Goal: Transaction & Acquisition: Purchase product/service

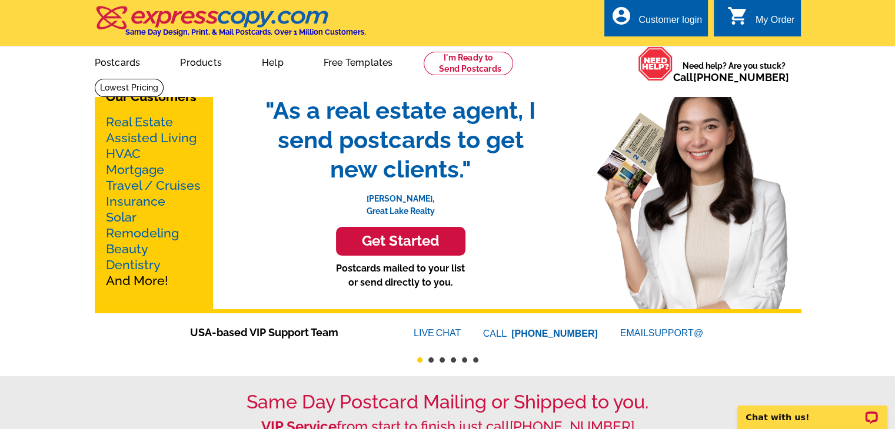
click at [158, 124] on link "Real Estate" at bounding box center [139, 122] width 67 height 15
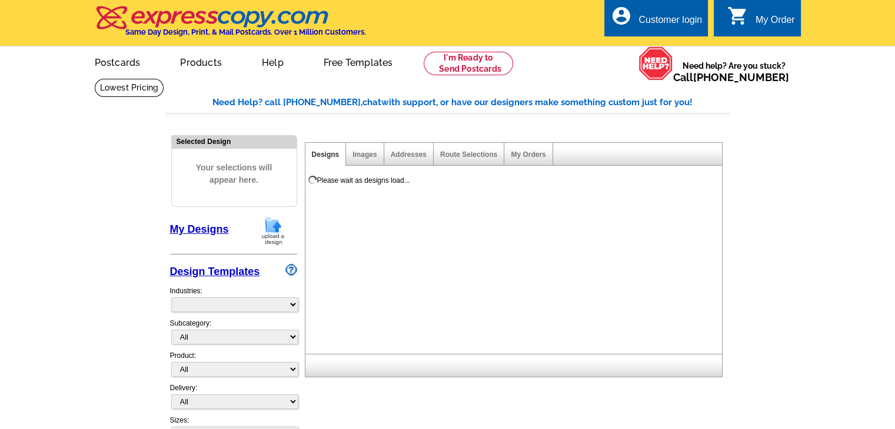
select select "785"
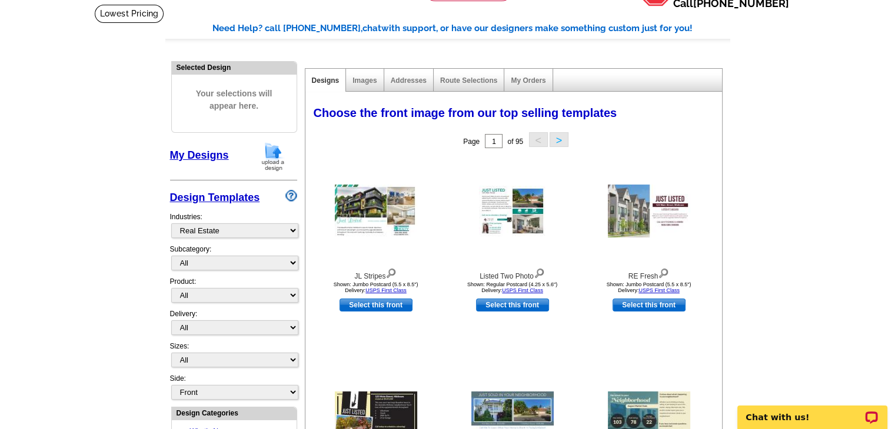
scroll to position [81, 0]
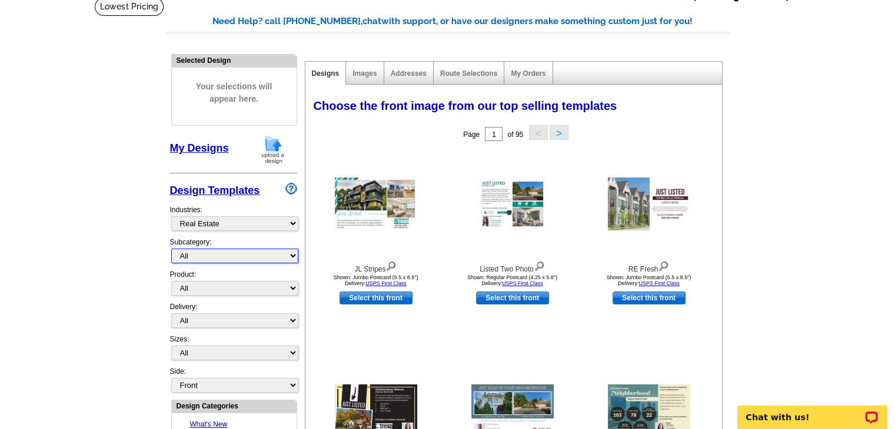
click at [282, 255] on select "All RE/MAX® Referrals Keller Williams® Berkshire Hathaway Home Services Century…" at bounding box center [234, 256] width 127 height 15
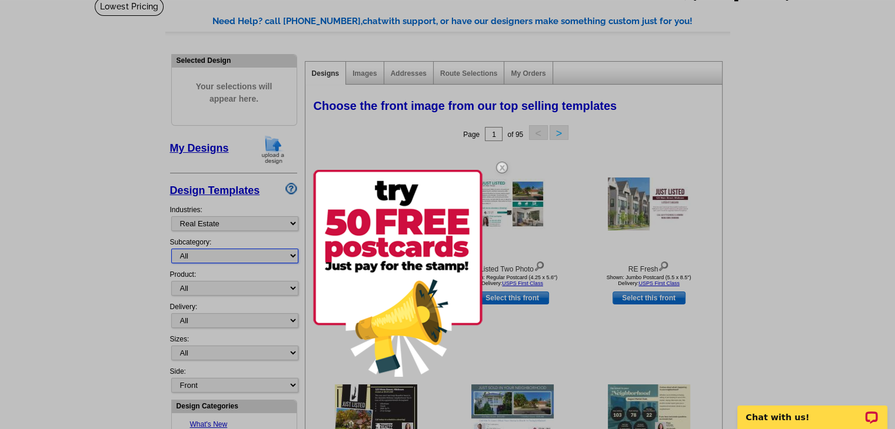
select select "791"
click at [171, 249] on select "All RE/MAX® Referrals Keller Williams® Berkshire Hathaway Home Services Century…" at bounding box center [234, 256] width 127 height 15
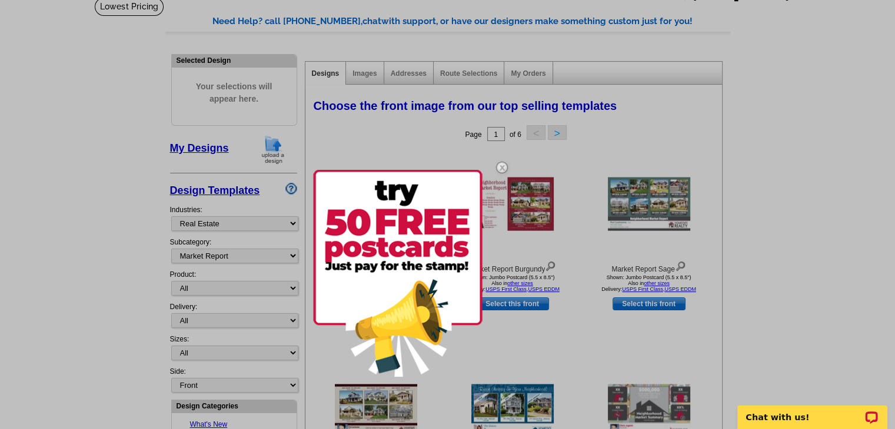
click at [794, 243] on div at bounding box center [447, 214] width 895 height 429
click at [499, 166] on img at bounding box center [502, 168] width 34 height 34
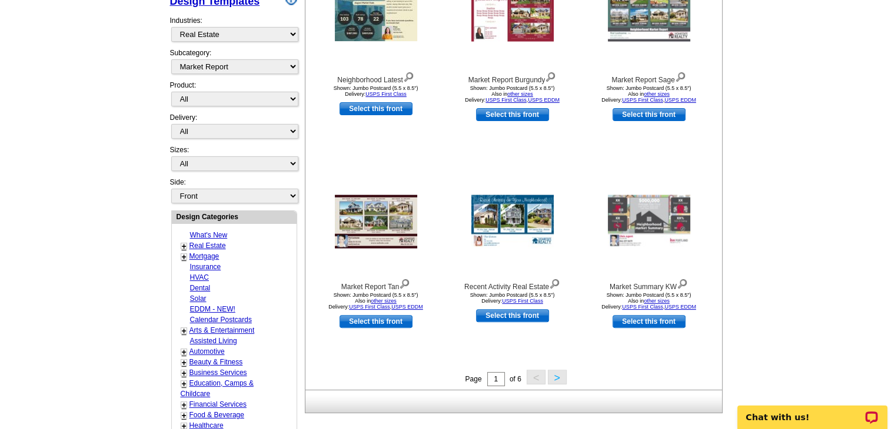
scroll to position [261, 0]
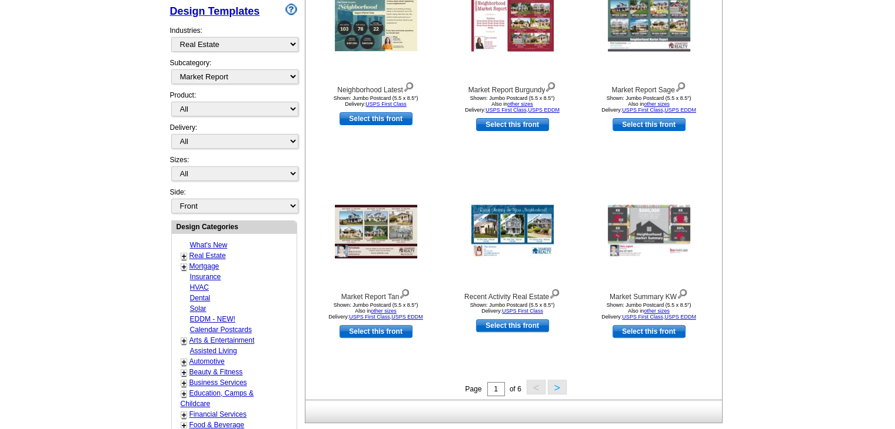
click at [555, 390] on button ">" at bounding box center [557, 387] width 19 height 15
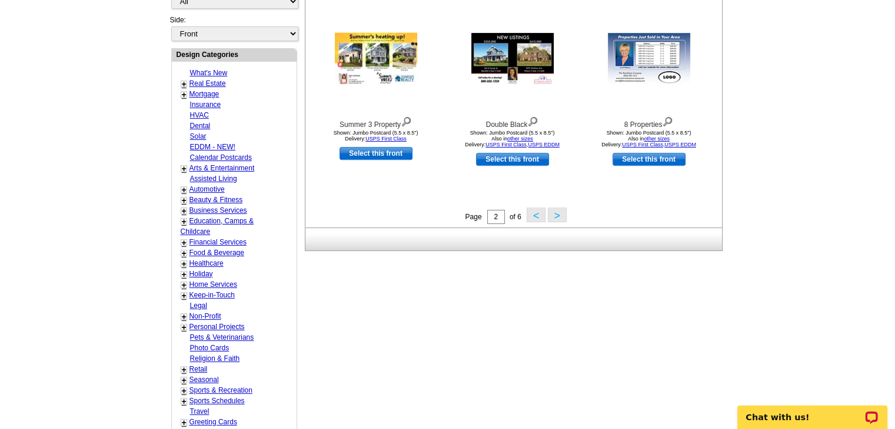
scroll to position [438, 0]
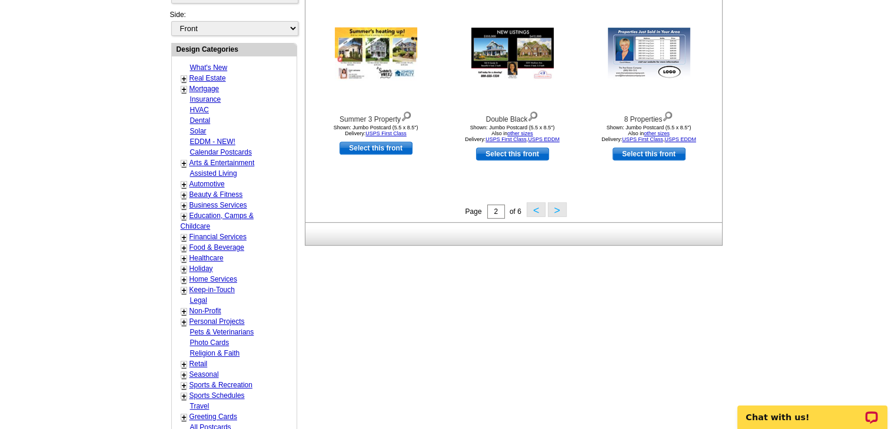
click at [561, 208] on button ">" at bounding box center [557, 209] width 19 height 15
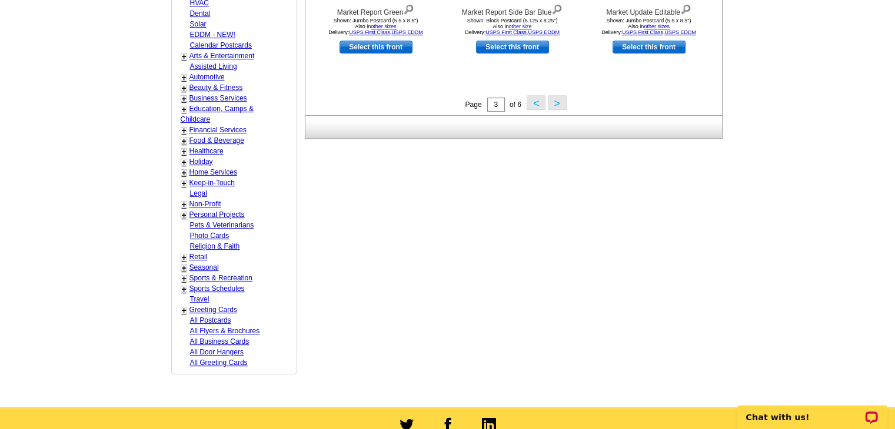
scroll to position [544, 0]
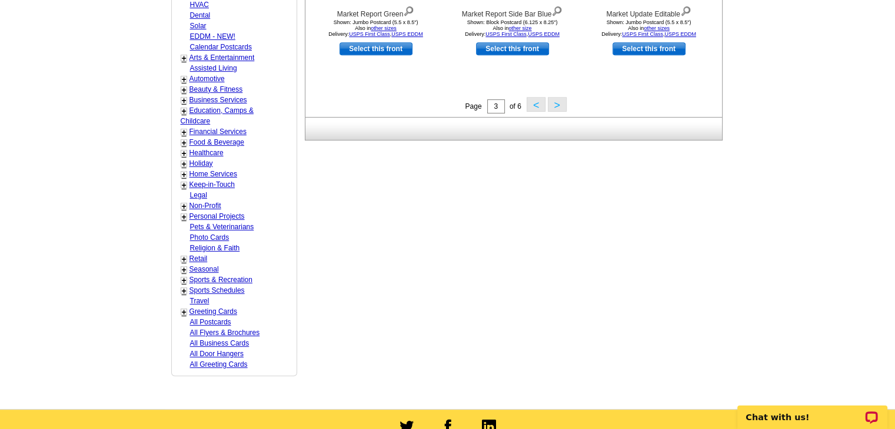
click at [538, 99] on button "<" at bounding box center [536, 104] width 19 height 15
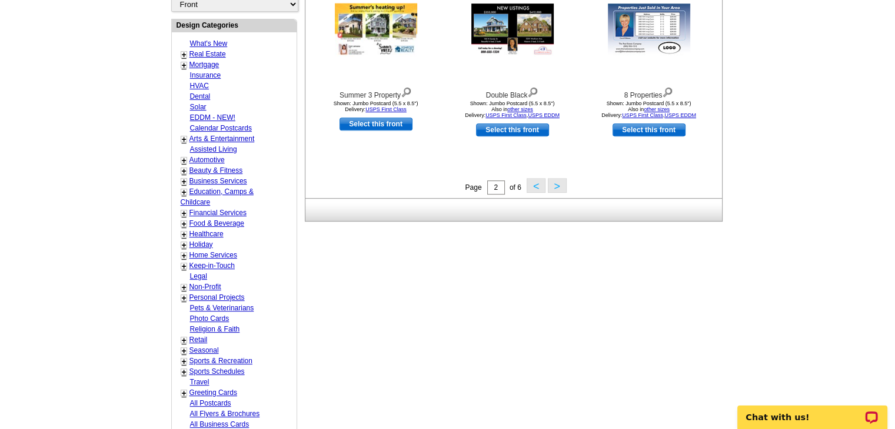
scroll to position [468, 0]
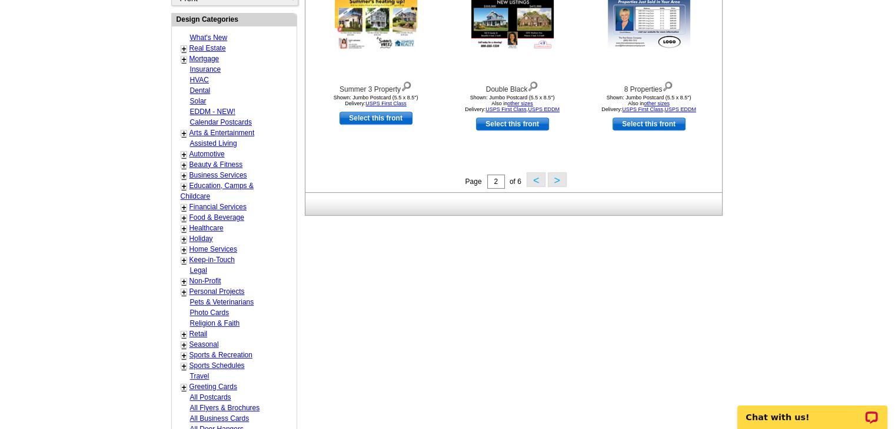
click at [532, 183] on button "<" at bounding box center [536, 179] width 19 height 15
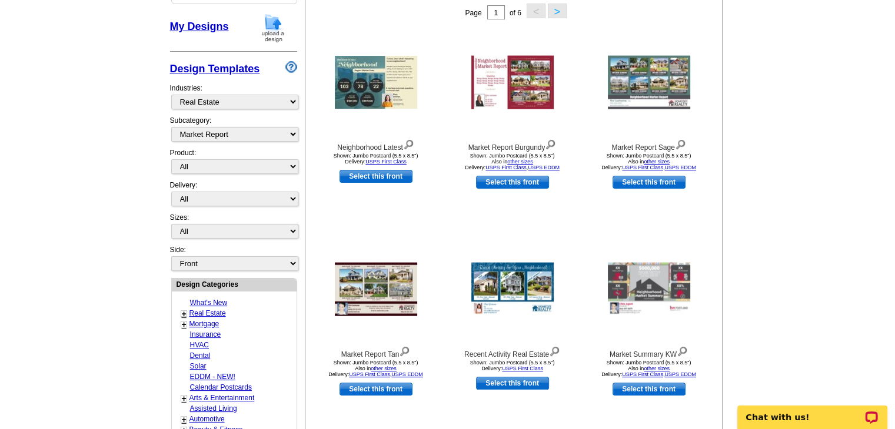
scroll to position [174, 0]
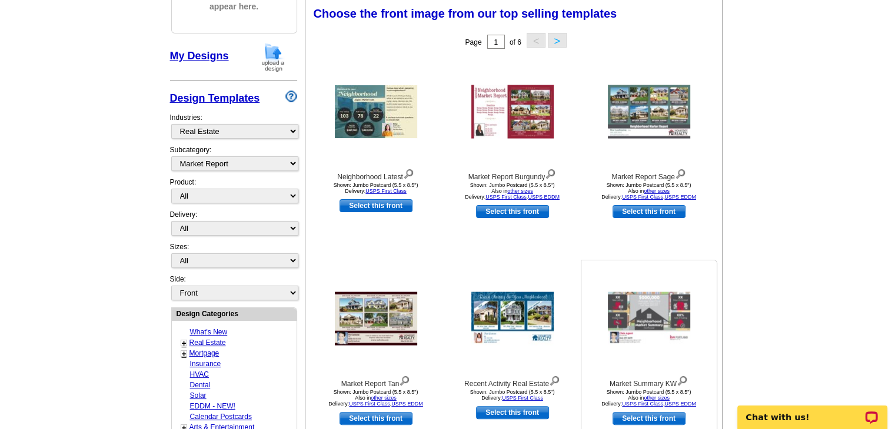
click at [638, 313] on img at bounding box center [649, 319] width 82 height 54
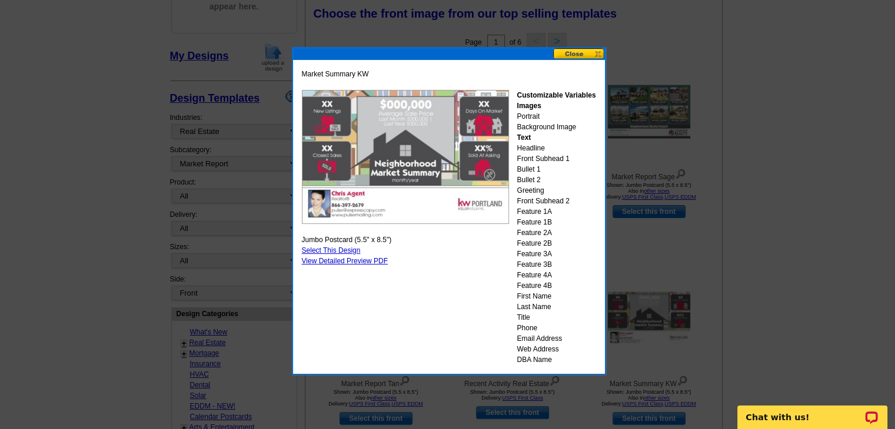
click at [337, 248] on link "Select This Design" at bounding box center [331, 251] width 59 height 8
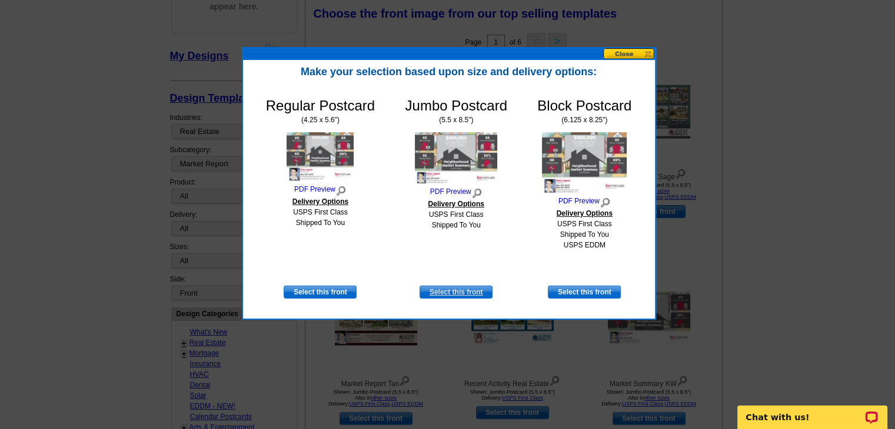
click at [460, 295] on link "Select this front" at bounding box center [455, 292] width 73 height 13
select select "2"
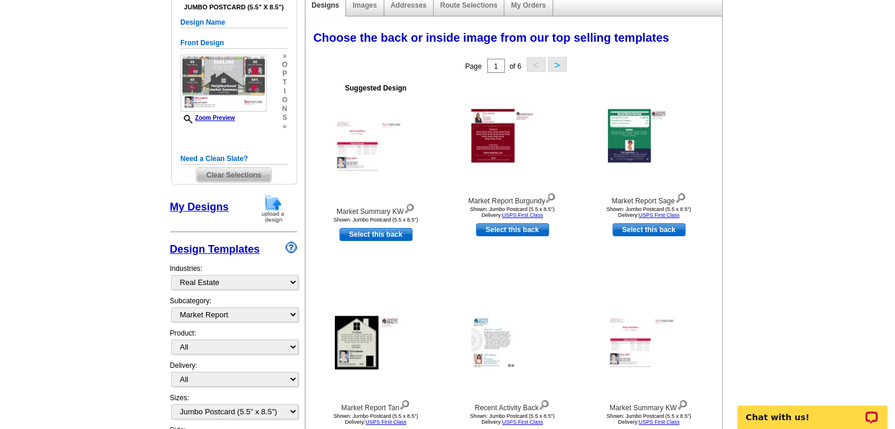
scroll to position [152, 0]
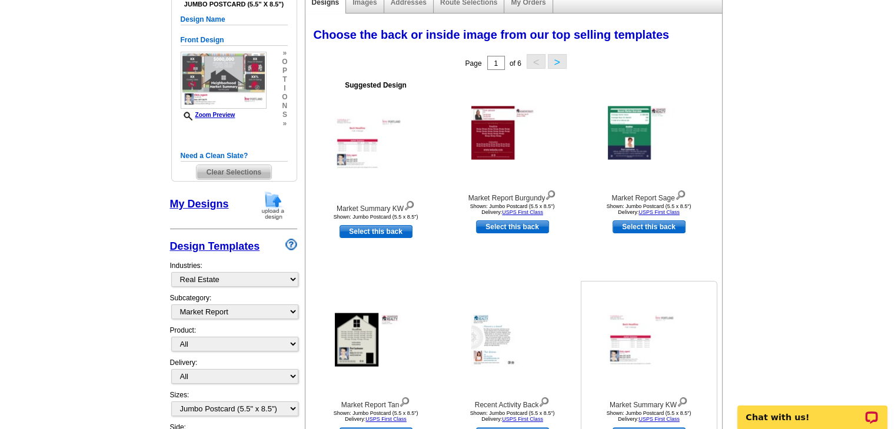
click at [627, 338] on img at bounding box center [649, 341] width 82 height 54
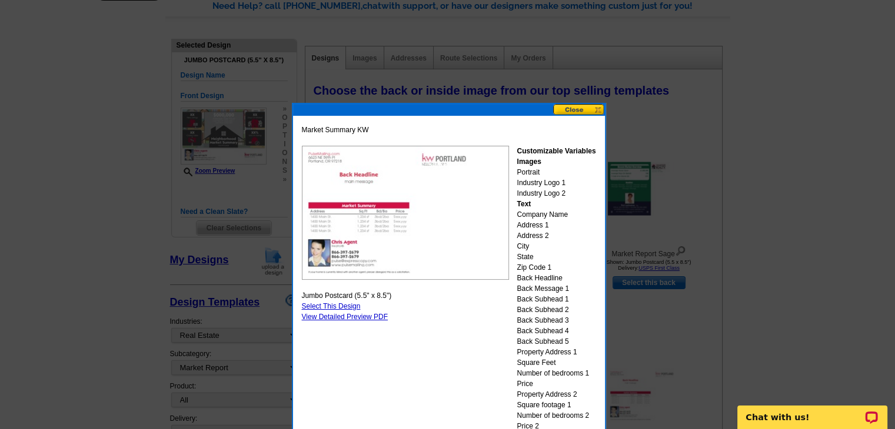
scroll to position [92, 0]
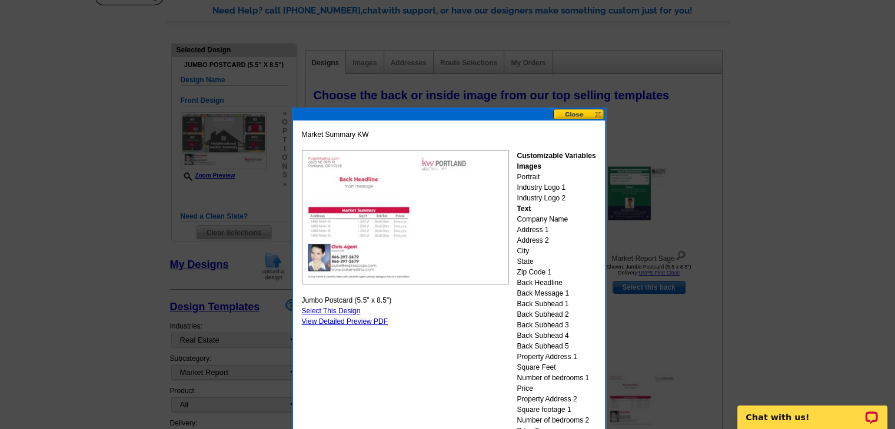
click at [337, 311] on link "Select This Design" at bounding box center [331, 311] width 59 height 8
select select "front"
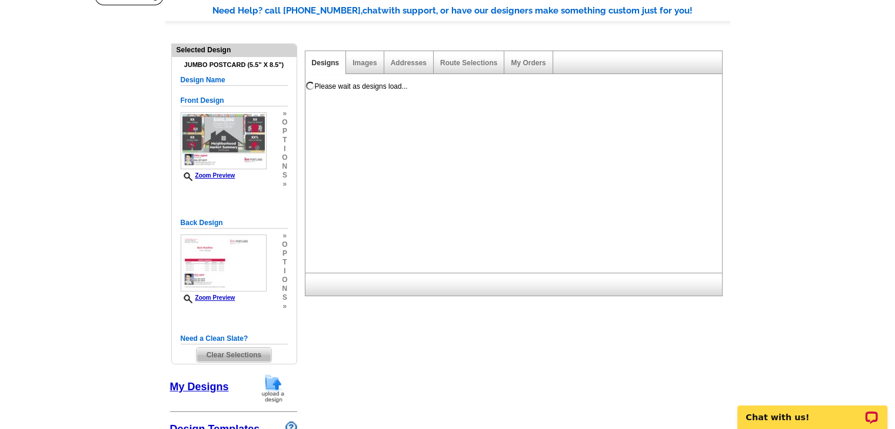
scroll to position [0, 0]
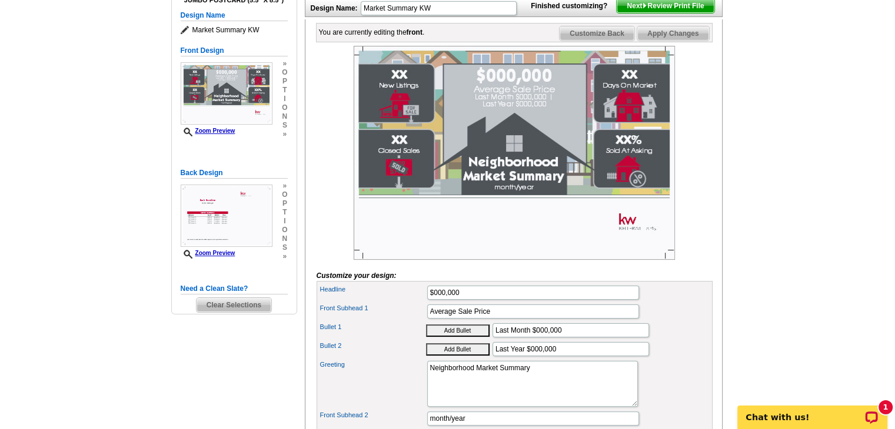
scroll to position [155, 0]
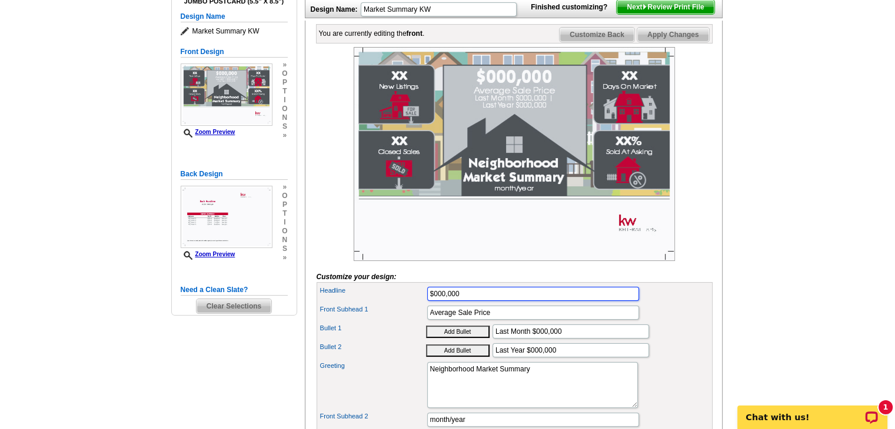
click at [481, 301] on input "$000,000" at bounding box center [533, 294] width 212 height 14
type input "$434,289"
click at [498, 320] on input "Average Sale Price" at bounding box center [533, 313] width 212 height 14
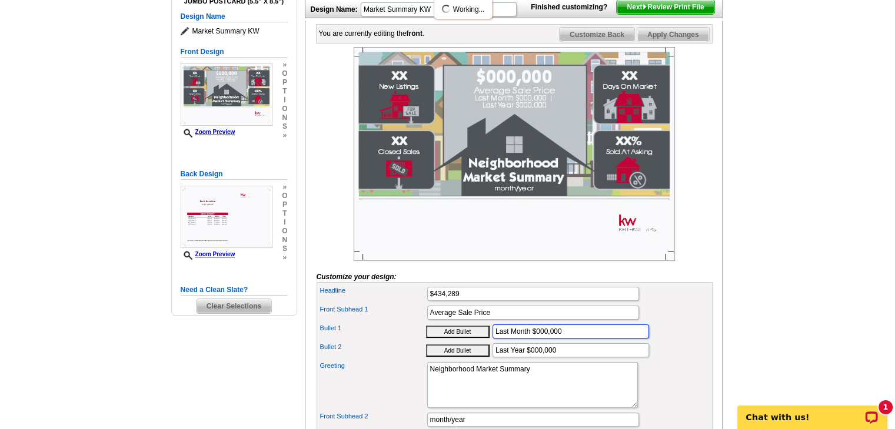
click at [567, 339] on input "Last Month $000,000" at bounding box center [570, 332] width 157 height 14
click at [552, 87] on img at bounding box center [514, 154] width 321 height 214
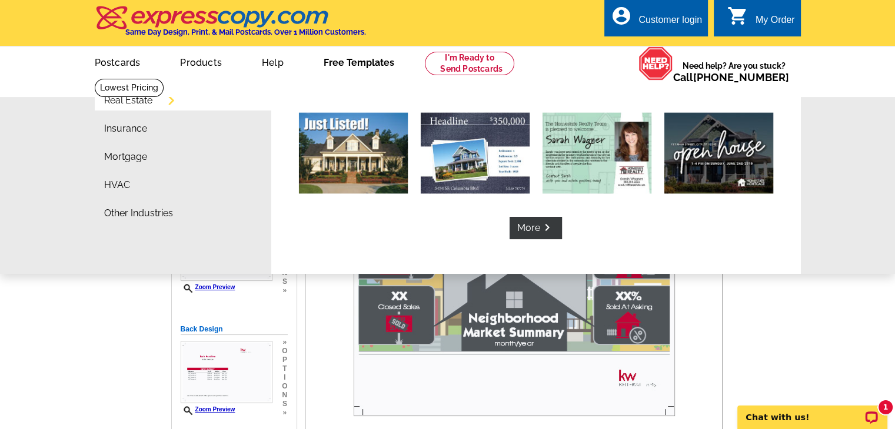
click at [379, 66] on link "Free Templates" at bounding box center [359, 62] width 108 height 28
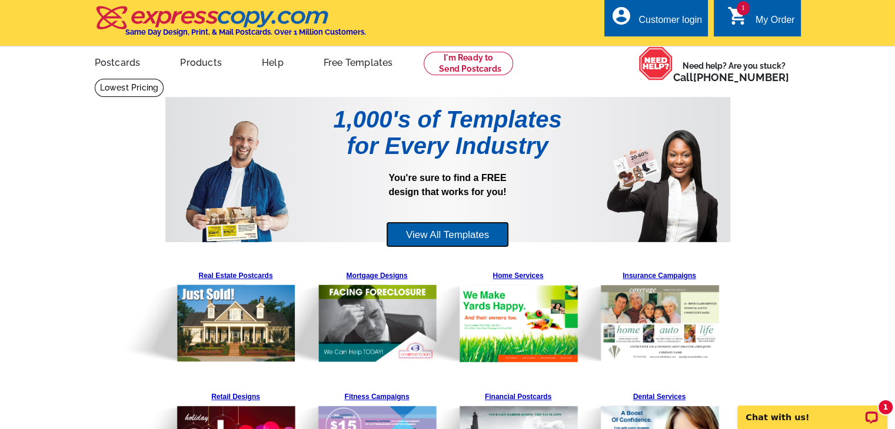
click at [411, 237] on link "View All Templates" at bounding box center [447, 235] width 123 height 26
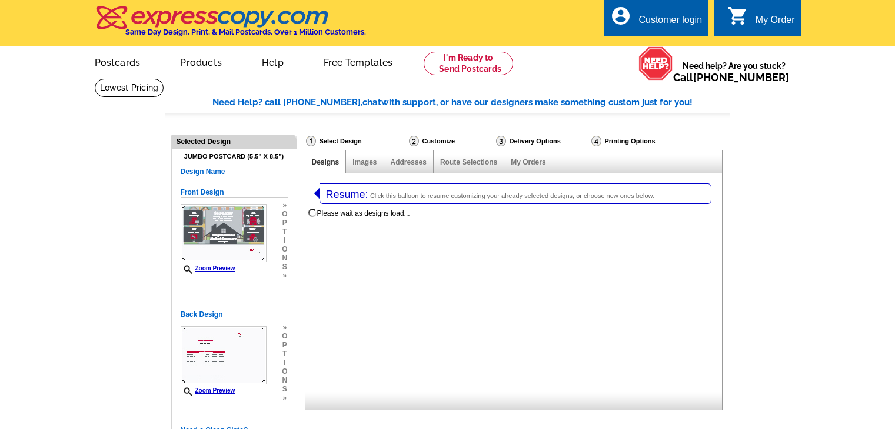
select select "1"
select select "2"
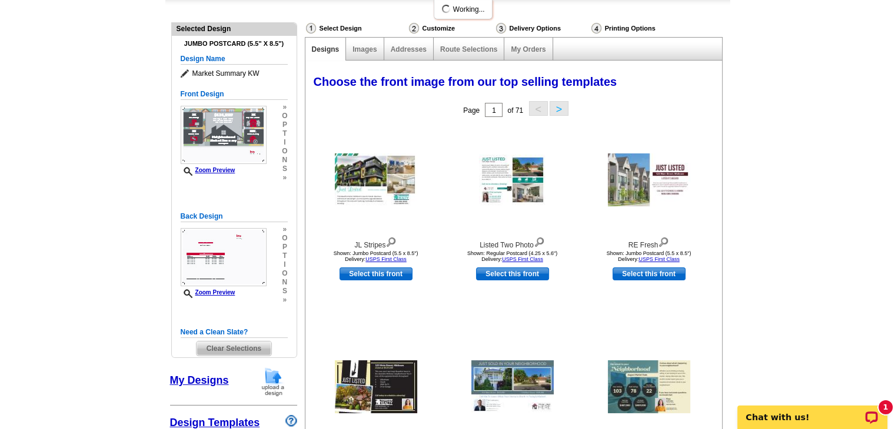
select select "785"
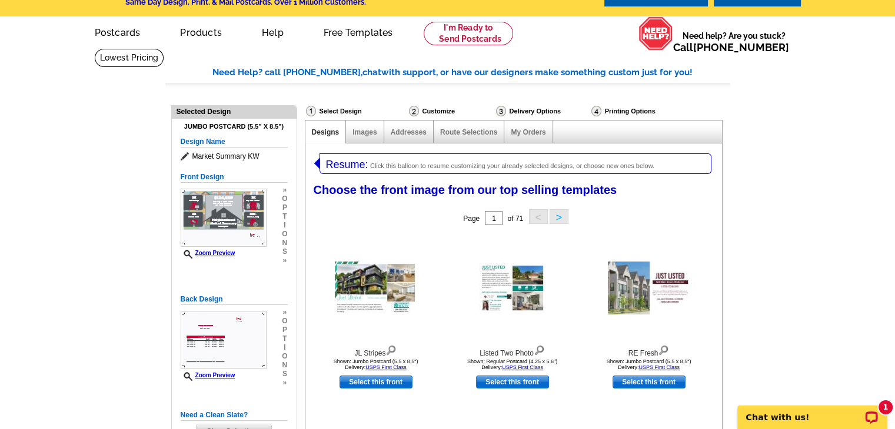
scroll to position [28, 0]
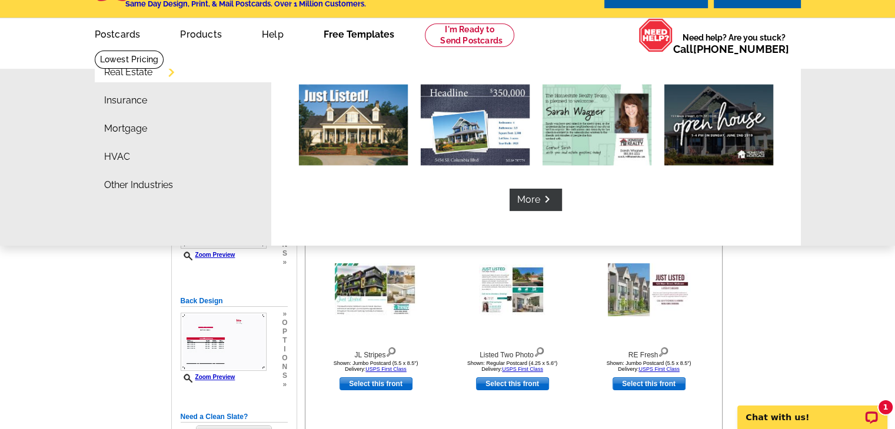
click at [344, 36] on link "Free Templates" at bounding box center [359, 33] width 108 height 28
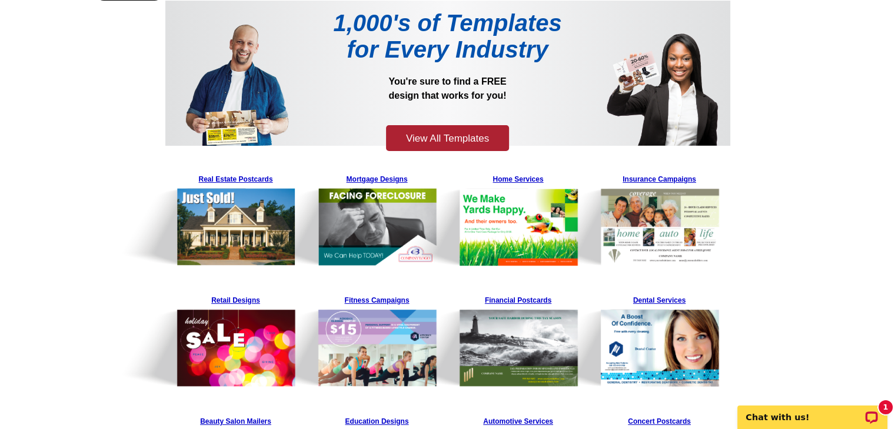
scroll to position [95, 0]
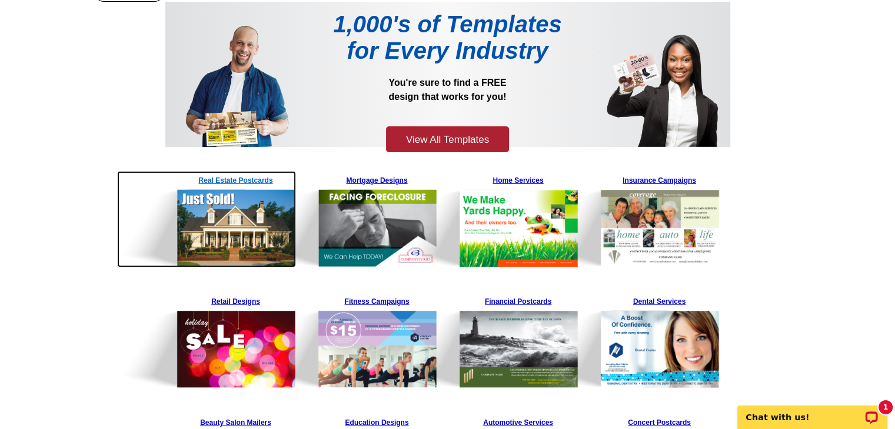
click at [247, 202] on img at bounding box center [206, 219] width 179 height 96
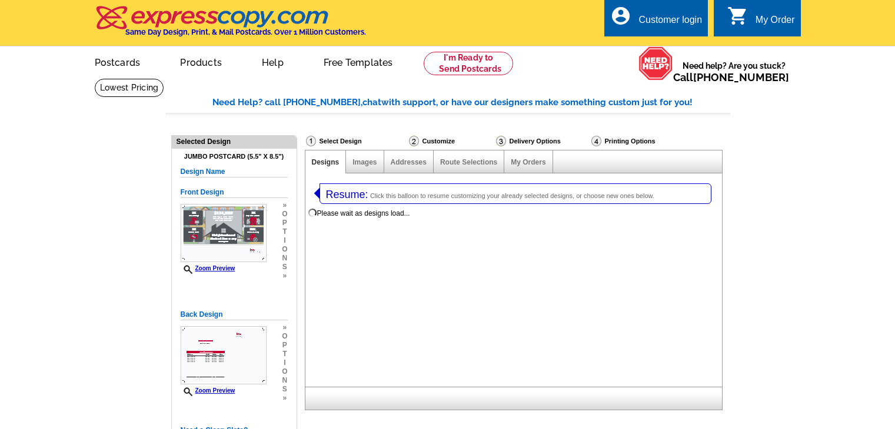
select select "1"
select select "2"
select select "785"
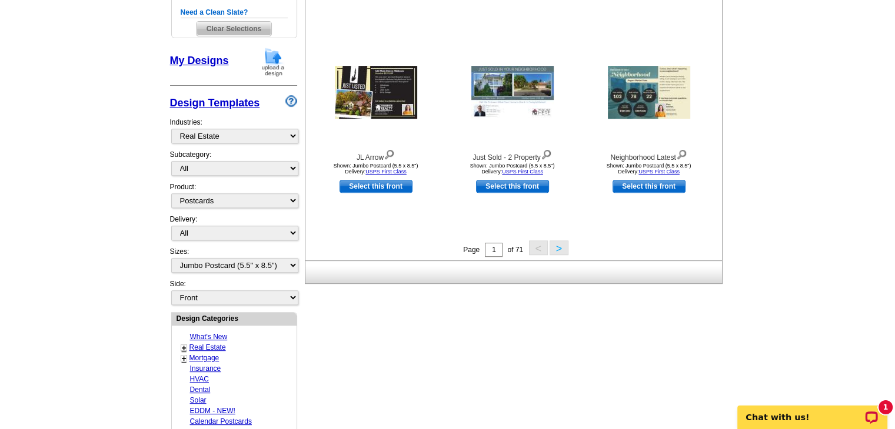
scroll to position [438, 0]
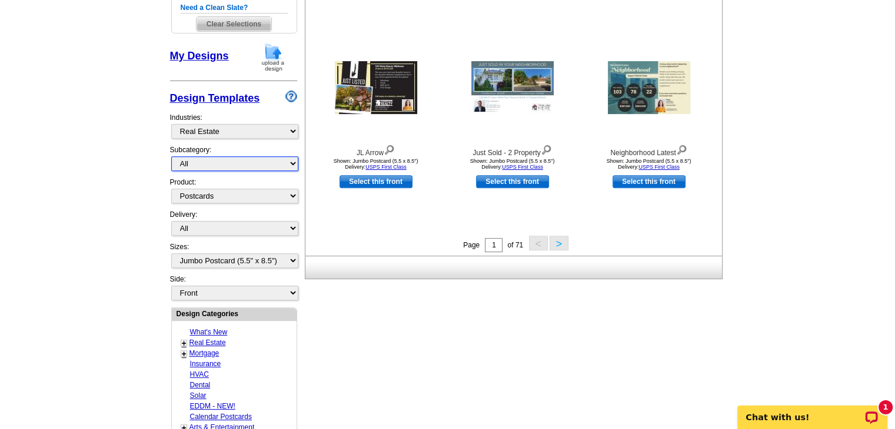
click at [256, 165] on select "All RE/MAX® Referrals [PERSON_NAME]® Berkshire Hathaway Home Services Century 2…" at bounding box center [234, 164] width 127 height 15
select select "793"
click at [171, 157] on select "All RE/MAX® Referrals [PERSON_NAME]® Berkshire Hathaway Home Services Century 2…" at bounding box center [234, 164] width 127 height 15
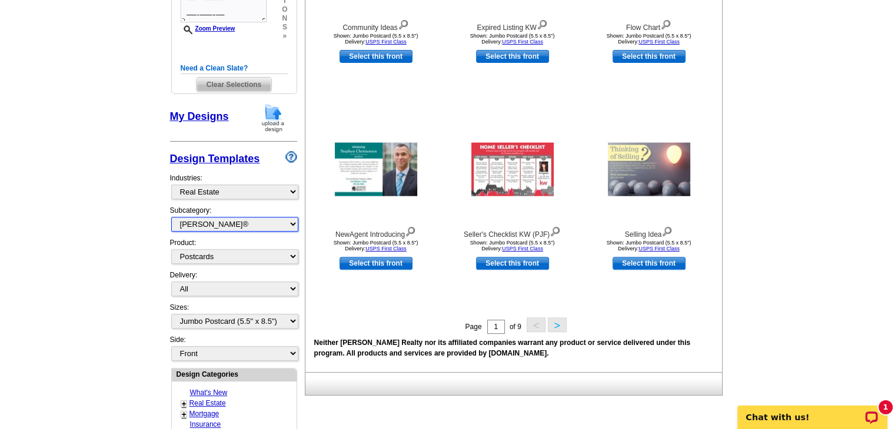
scroll to position [379, 0]
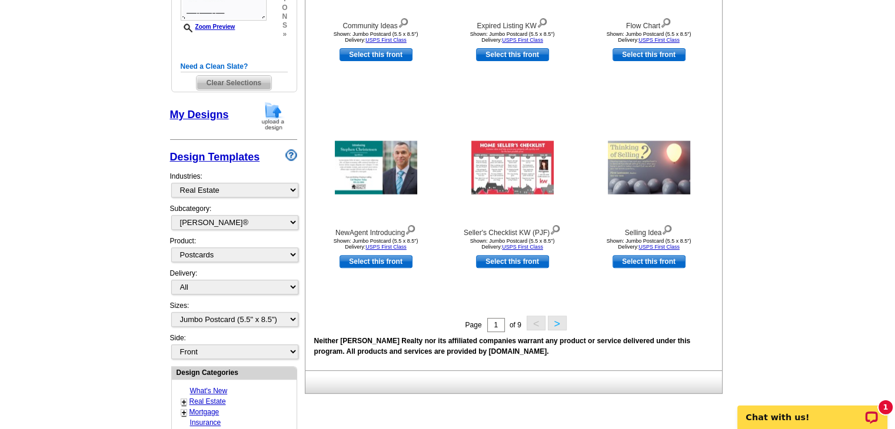
click at [554, 325] on button ">" at bounding box center [557, 323] width 19 height 15
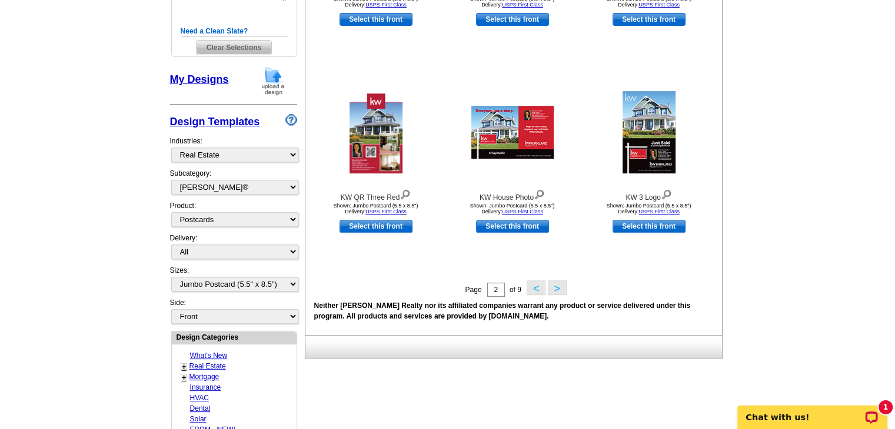
scroll to position [407, 0]
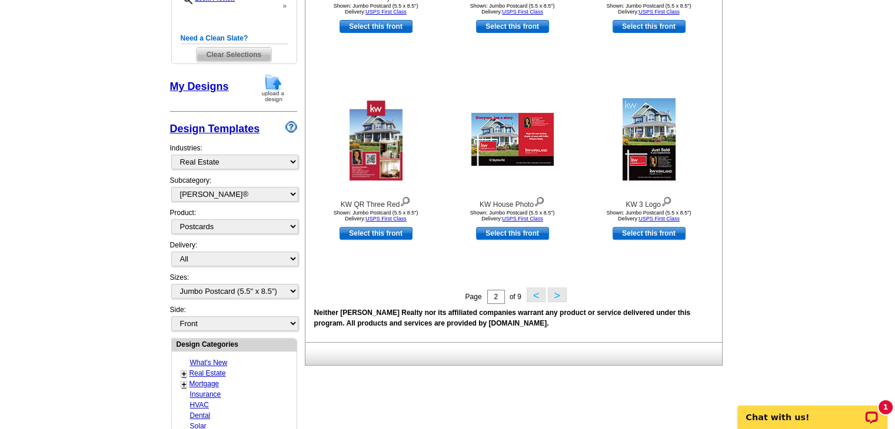
click at [562, 301] on button ">" at bounding box center [557, 295] width 19 height 15
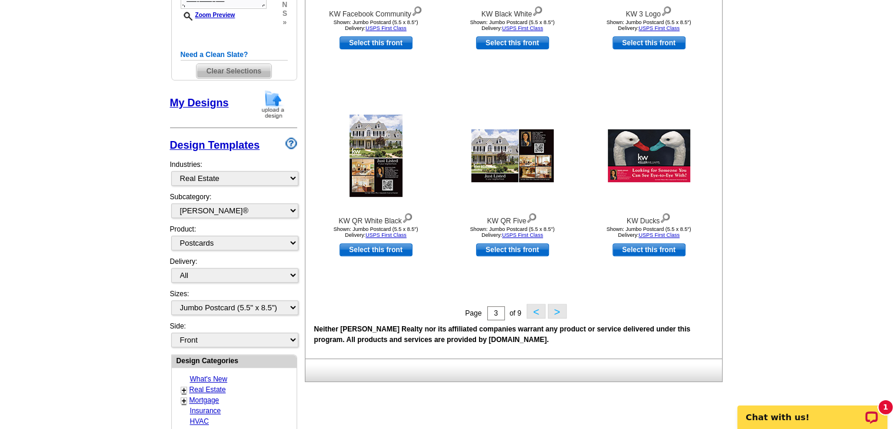
scroll to position [398, 0]
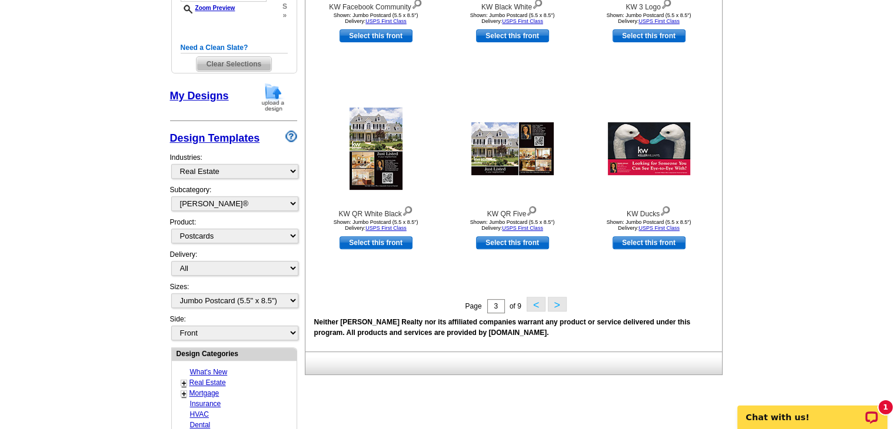
click at [556, 311] on button ">" at bounding box center [557, 304] width 19 height 15
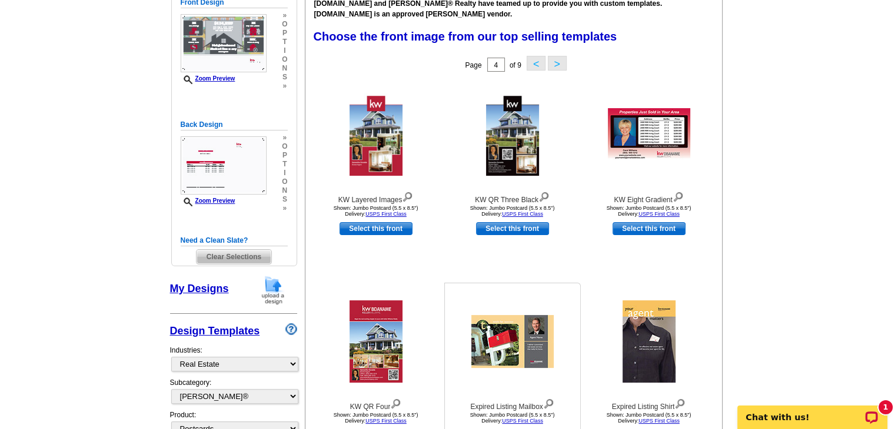
scroll to position [202, 0]
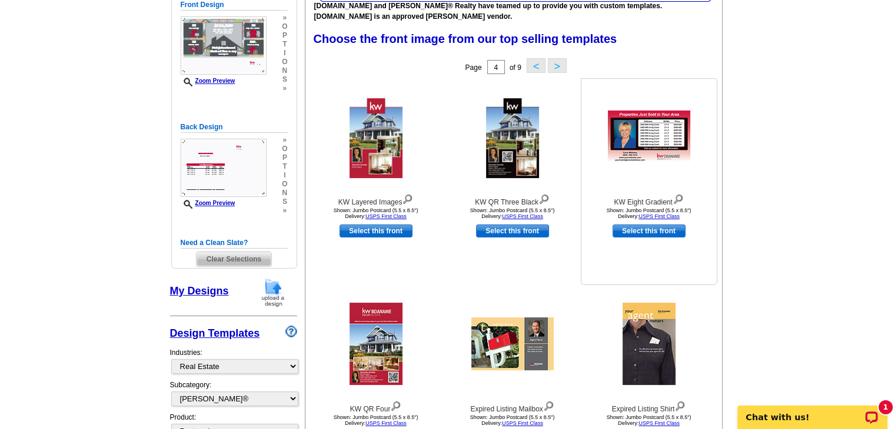
click at [678, 201] on img at bounding box center [677, 198] width 11 height 13
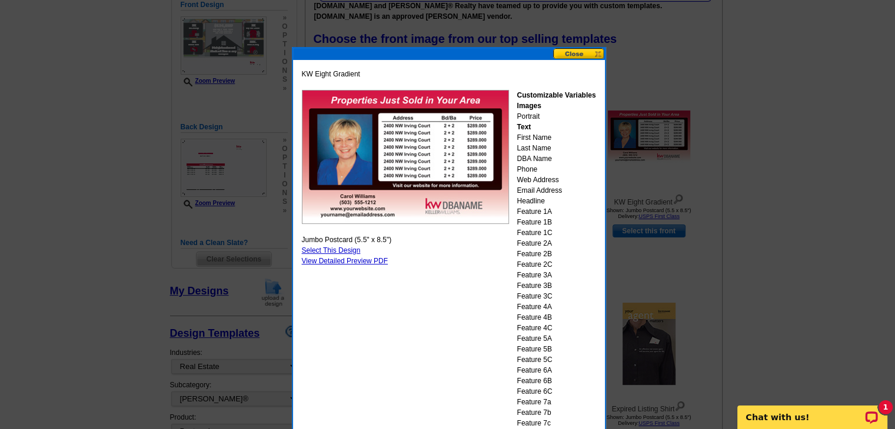
click at [582, 57] on button at bounding box center [579, 53] width 52 height 11
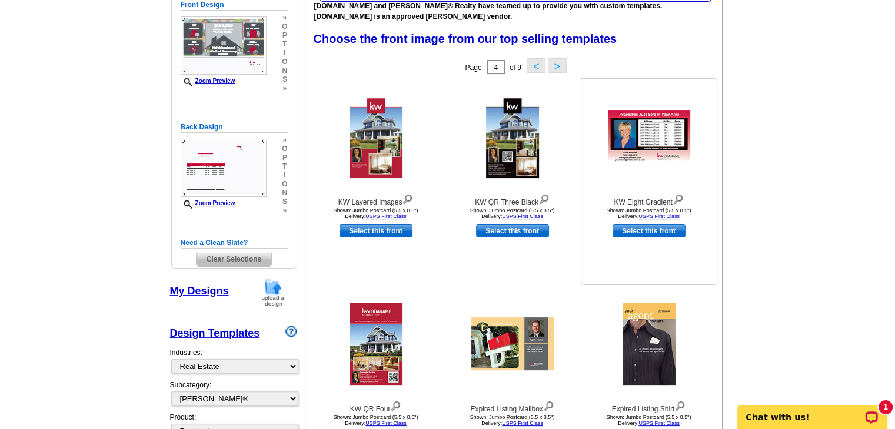
click at [647, 229] on link "Select this front" at bounding box center [648, 231] width 73 height 13
select select "back"
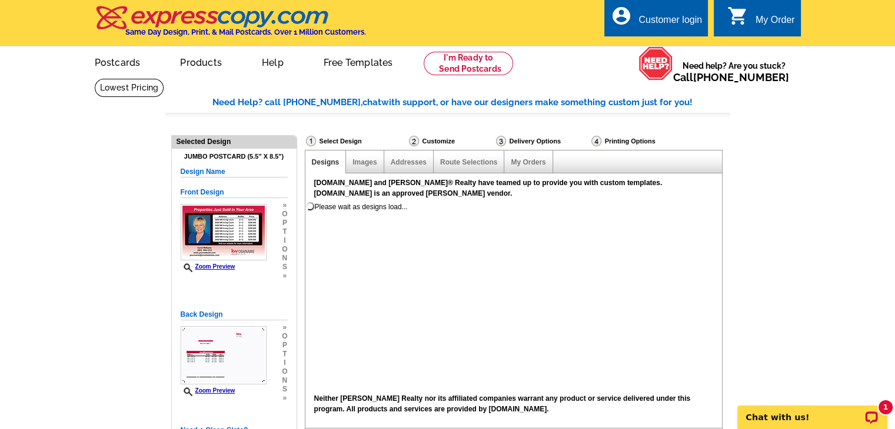
scroll to position [0, 0]
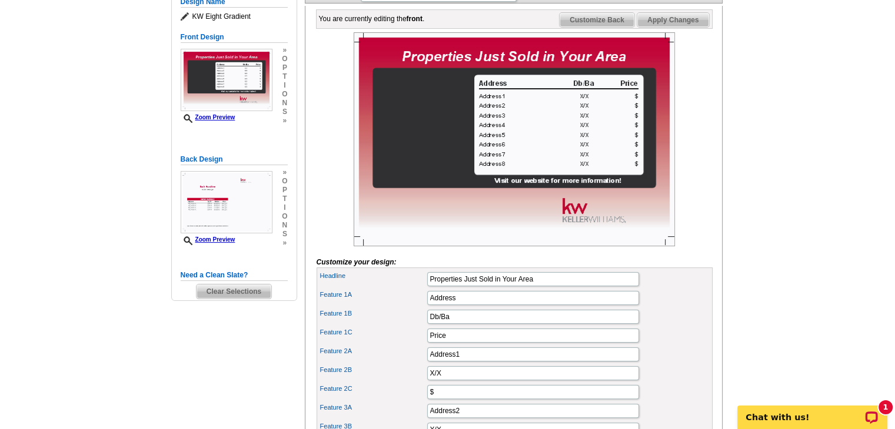
scroll to position [188, 0]
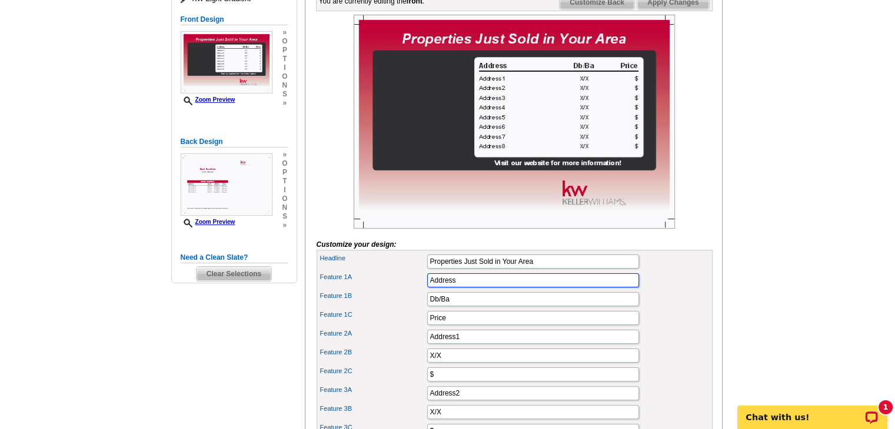
drag, startPoint x: 475, startPoint y: 298, endPoint x: 412, endPoint y: 309, distance: 63.9
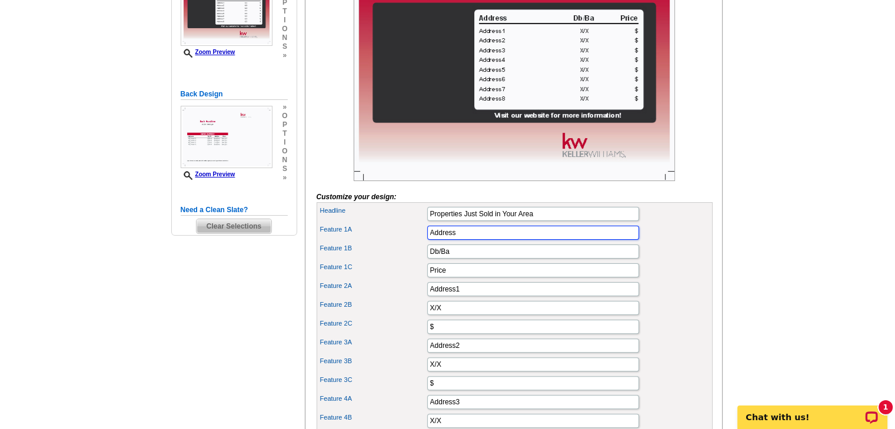
scroll to position [233, 0]
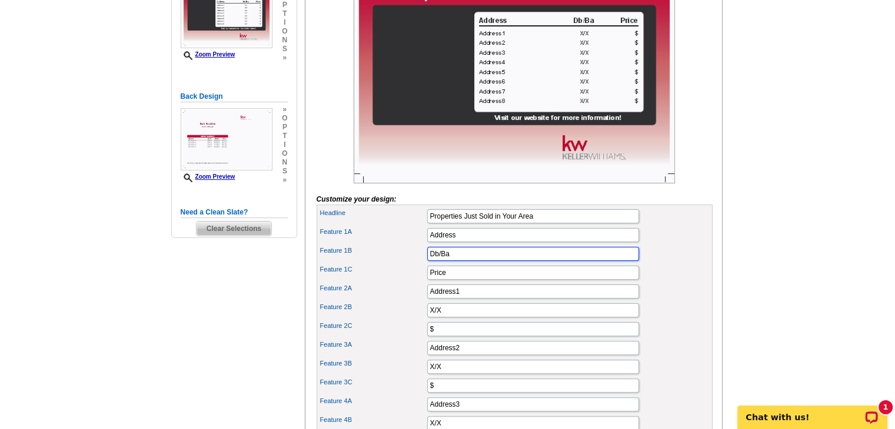
click at [457, 261] on input "Db/Ba" at bounding box center [533, 254] width 212 height 14
type input "D"
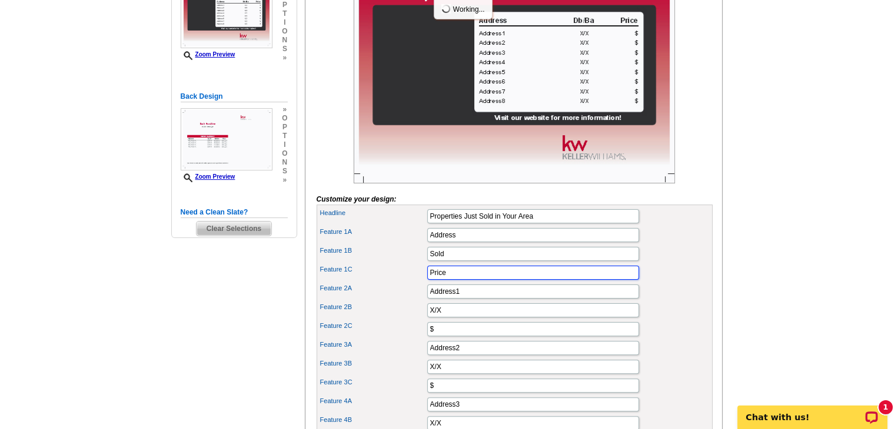
scroll to position [0, 0]
click at [468, 261] on input "Sold" at bounding box center [533, 254] width 212 height 14
type input "S"
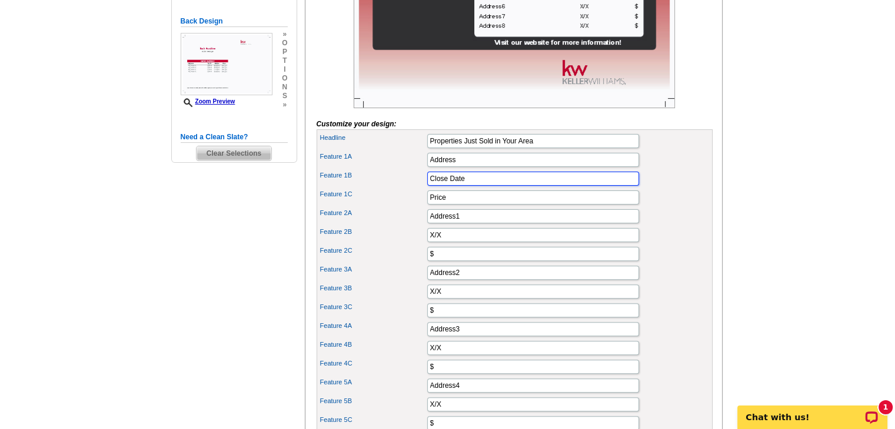
scroll to position [327, 0]
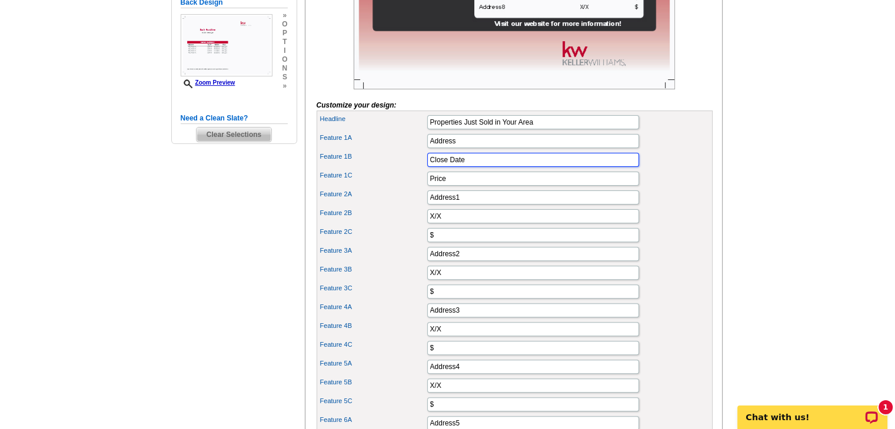
type input "Close Date"
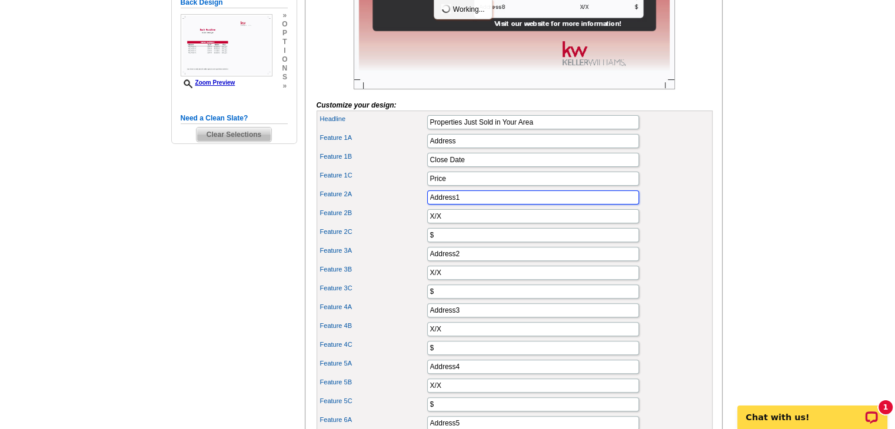
drag, startPoint x: 468, startPoint y: 215, endPoint x: 409, endPoint y: 221, distance: 59.1
click at [409, 207] on div "Feature 2A Address1" at bounding box center [514, 197] width 391 height 19
paste input "2810 Todkill Trce, Edgewood, MD 21040"
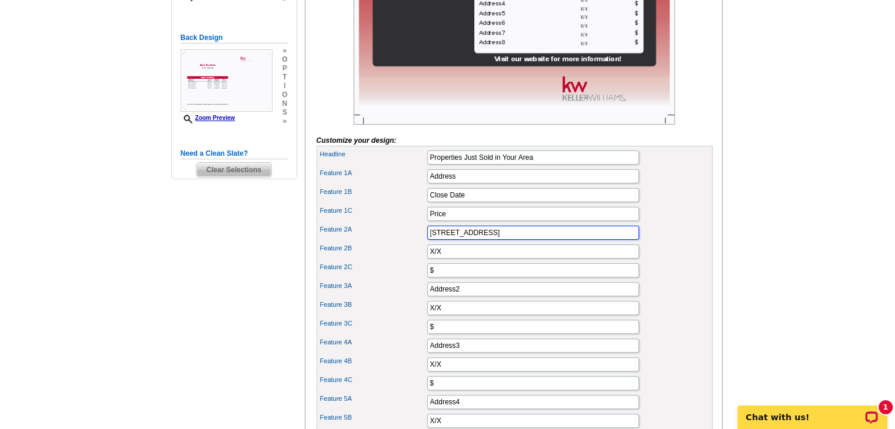
scroll to position [294, 0]
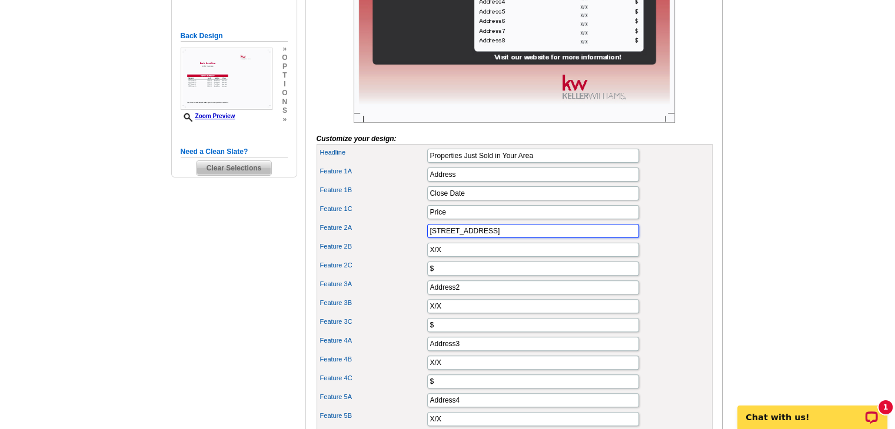
type input "2810 Todkill Trce, Edgewood, MD 21040"
drag, startPoint x: 464, startPoint y: 269, endPoint x: 407, endPoint y: 278, distance: 57.8
click at [407, 278] on div "Headline Properties Just Sold in Your Area Feature 1A Address Feature 1B $" at bounding box center [515, 419] width 396 height 551
type input "08/25"
click at [452, 276] on input "$" at bounding box center [533, 269] width 212 height 14
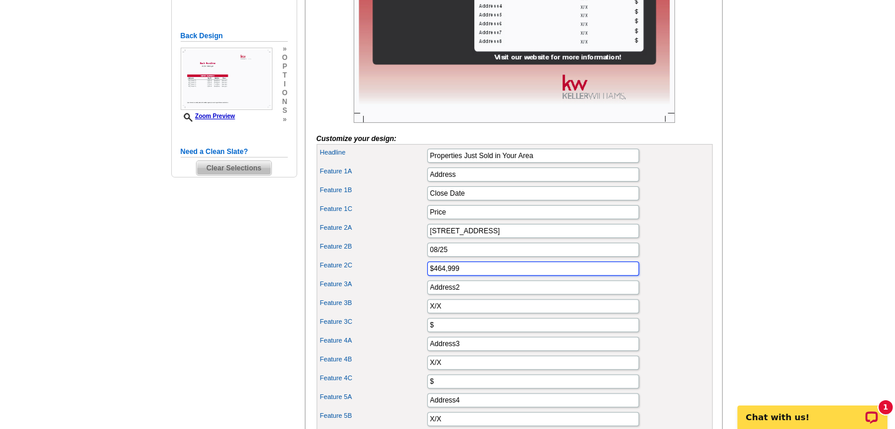
type input "$464,999"
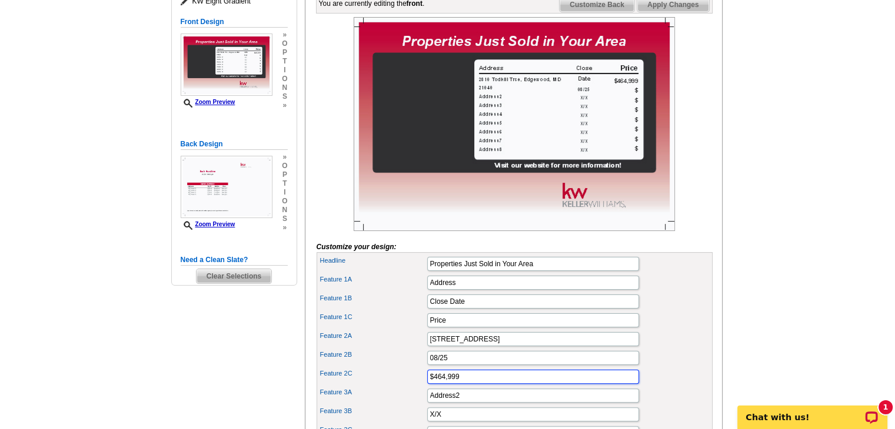
scroll to position [187, 0]
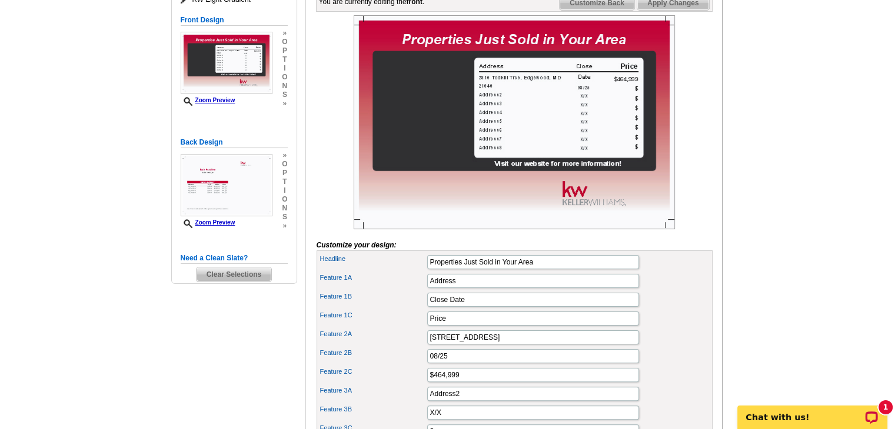
drag, startPoint x: 825, startPoint y: 64, endPoint x: 829, endPoint y: 74, distance: 10.6
click at [482, 307] on input "Close Date" at bounding box center [533, 300] width 212 height 14
type input "Closed"
click at [676, 328] on div "Feature 1C Price" at bounding box center [514, 318] width 391 height 19
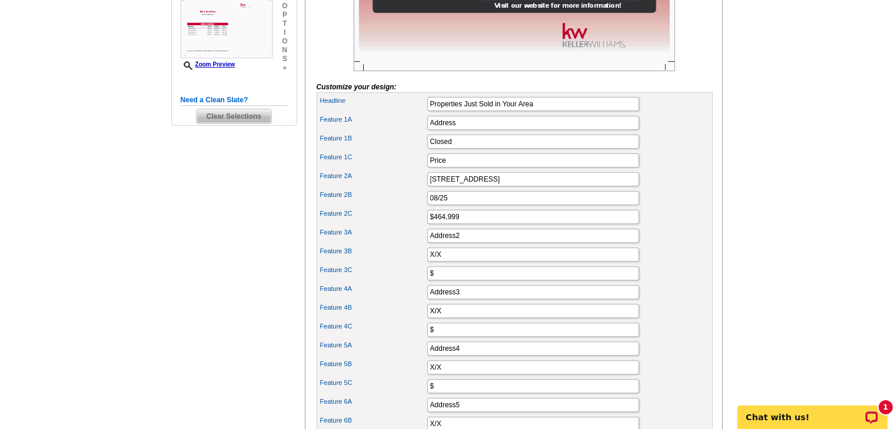
scroll to position [371, 0]
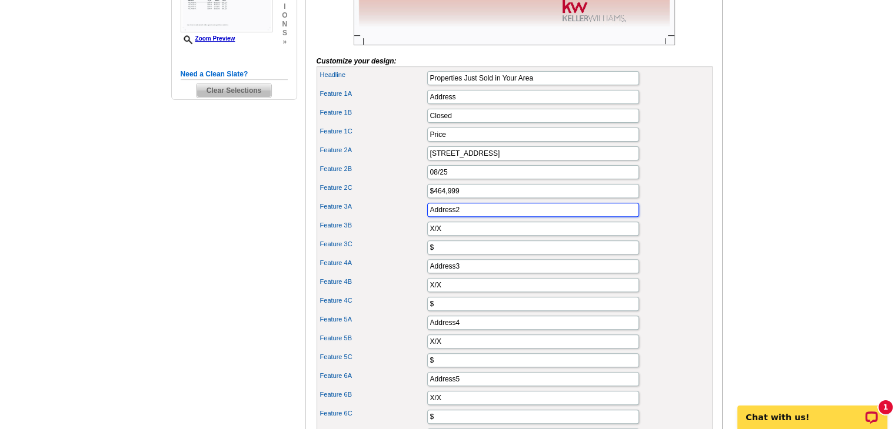
drag, startPoint x: 468, startPoint y: 227, endPoint x: 412, endPoint y: 221, distance: 56.7
click at [412, 219] on div "Feature 3A Address2" at bounding box center [514, 210] width 391 height 19
paste input "708 Tulip Ct, Edgewood, MD 21040"
type input "708 Tulip Ct, Edgewood, MD 21040"
click at [452, 236] on input "X/X" at bounding box center [533, 229] width 212 height 14
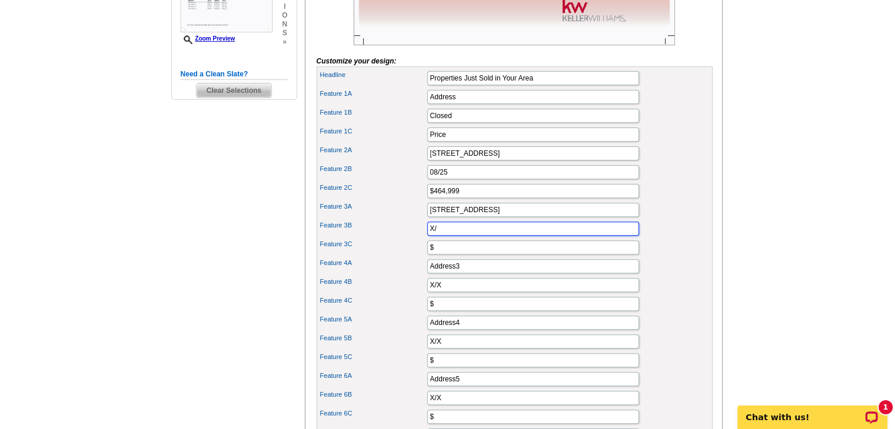
type input "X"
type input "08/25"
click at [445, 274] on div "Feature 4A Address3" at bounding box center [514, 266] width 391 height 19
click at [443, 255] on input "$" at bounding box center [533, 248] width 212 height 14
type input "$385,000"
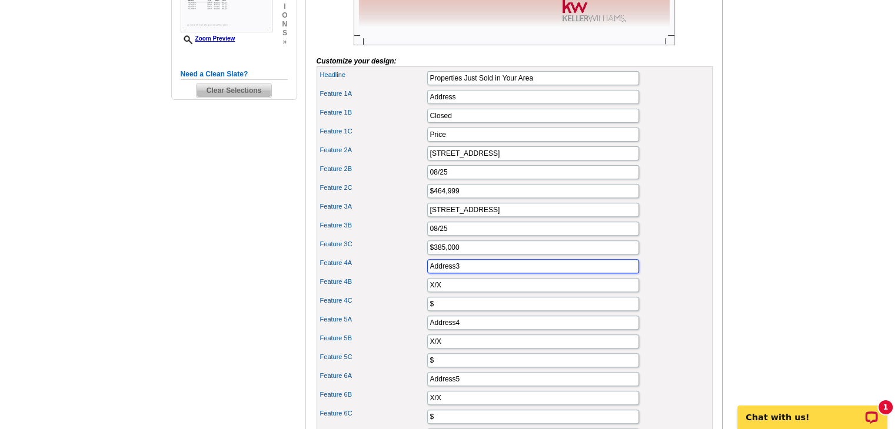
click at [490, 274] on input "Address3" at bounding box center [533, 266] width 212 height 14
type input "A"
paste input "702 Cedar Crest Ct, Edgewood, MD 21040"
click at [444, 274] on input "702 Cedar Crest Ct, Edgewood, MD 21040" at bounding box center [533, 266] width 212 height 14
type input "702 Cedar Crest Ct, Edgewood, MD 21040"
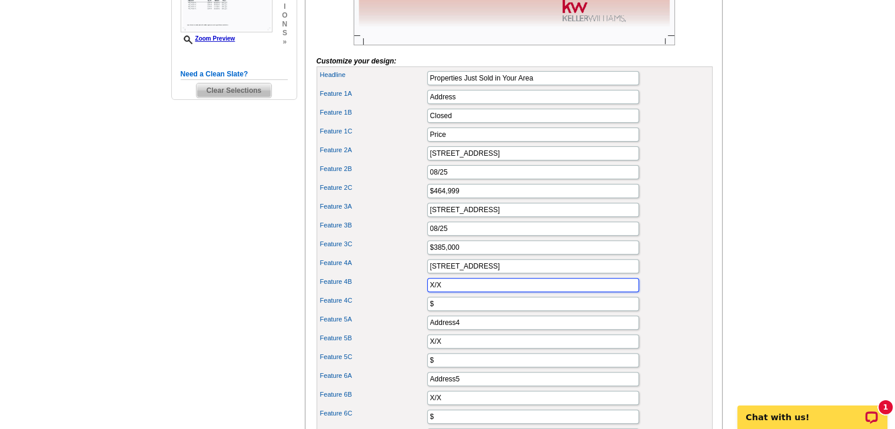
click at [447, 292] on input "X/X" at bounding box center [533, 285] width 212 height 14
type input "X"
type input "8/25"
type input "$355,000"
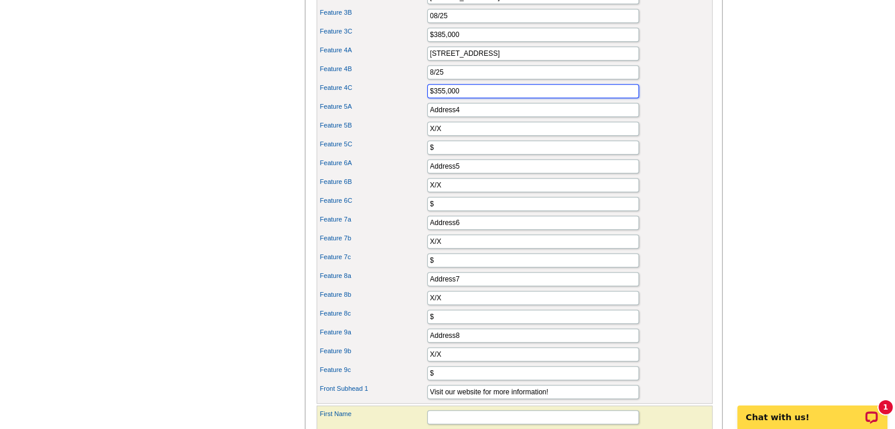
scroll to position [591, 0]
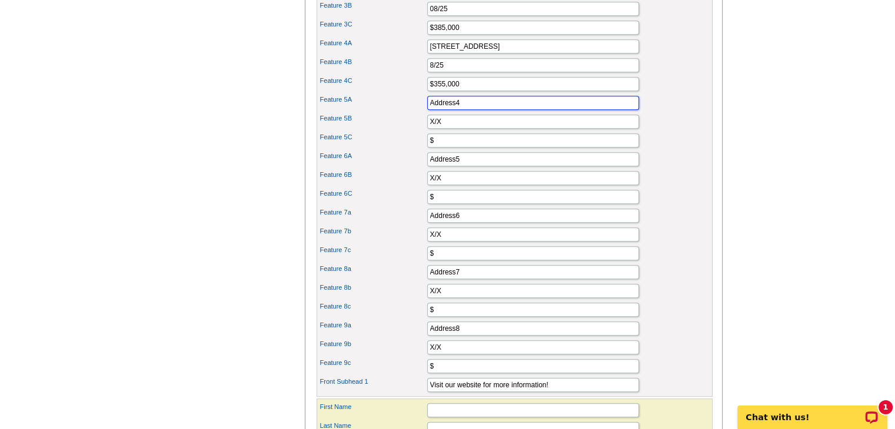
drag, startPoint x: 467, startPoint y: 118, endPoint x: 414, endPoint y: 114, distance: 53.2
click at [414, 112] on div "Feature 5A Address4" at bounding box center [514, 103] width 391 height 19
paste input "1731 Harbinger Trl, Edgewood, MD 21040"
click at [451, 110] on input "1731 Harbinger Trl, Edgewood, MD 21040" at bounding box center [533, 103] width 212 height 14
type input "1731 Harbinger Trl, Edgewood, MD 21040"
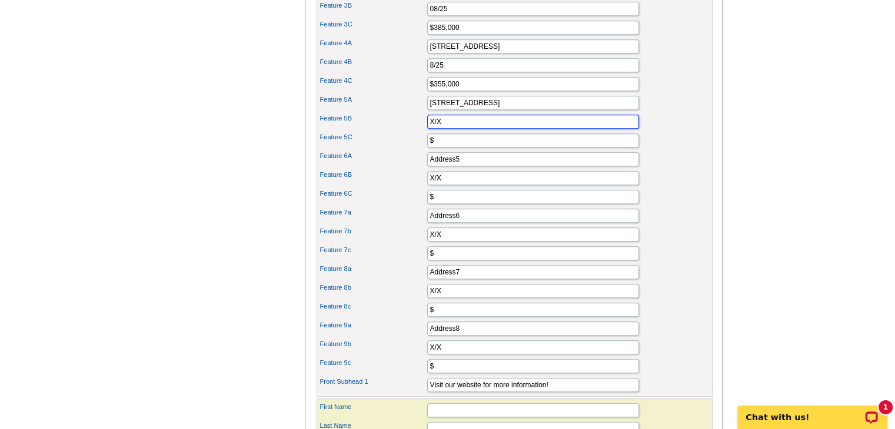
click at [478, 129] on input "X/X" at bounding box center [533, 122] width 212 height 14
type input "X"
type input "09/25"
click at [484, 148] on input "$" at bounding box center [533, 141] width 212 height 14
type input "$320,000"
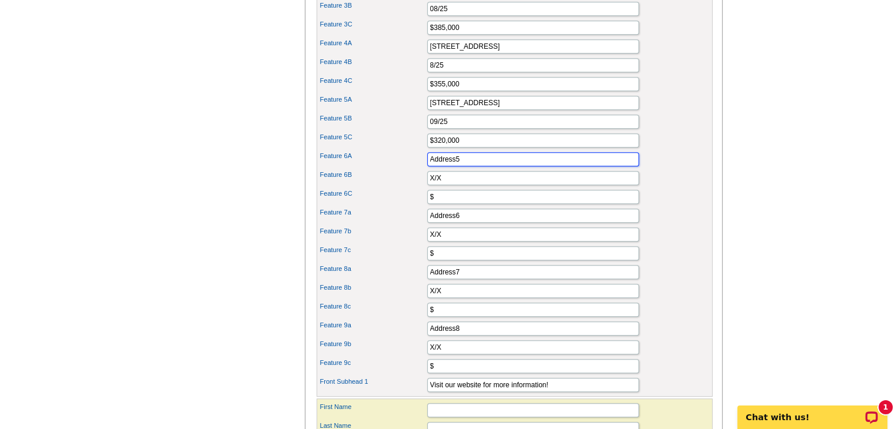
drag, startPoint x: 466, startPoint y: 175, endPoint x: 425, endPoint y: 172, distance: 41.3
click at [425, 169] on div "Feature 6A Address5" at bounding box center [514, 159] width 391 height 19
paste input "840 W Spring Meadow Ct, Edgewood, MD 21040"
type input "840 W Spring Meadow Ct, Edgewood, MD 21040"
click at [460, 185] on input "X/X" at bounding box center [533, 178] width 212 height 14
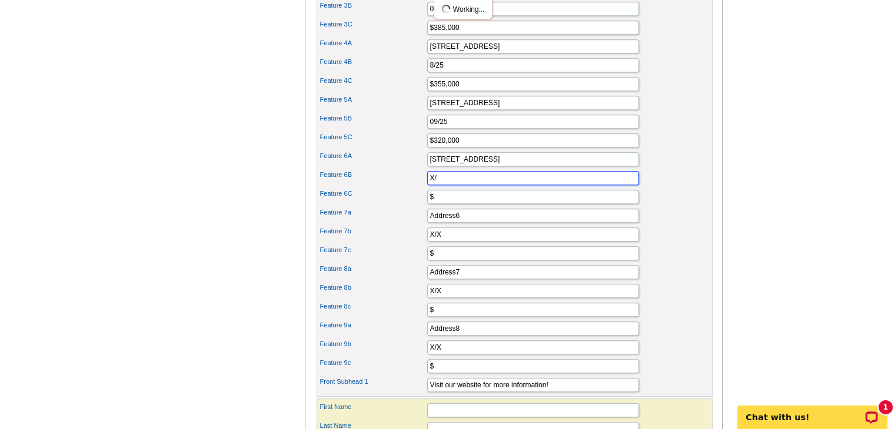
type input "X"
type input "8/25"
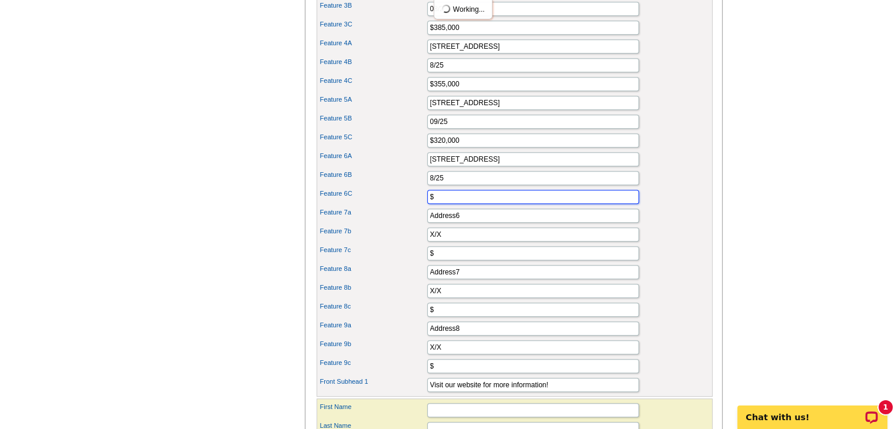
click at [516, 204] on input "$" at bounding box center [533, 197] width 212 height 14
type input "$257,900"
drag, startPoint x: 507, startPoint y: 234, endPoint x: 406, endPoint y: 221, distance: 101.9
click at [406, 221] on div "Feature 7a Address6" at bounding box center [514, 216] width 391 height 19
paste input "2730 Ahoy Ct, Edgewood, MD 21040"
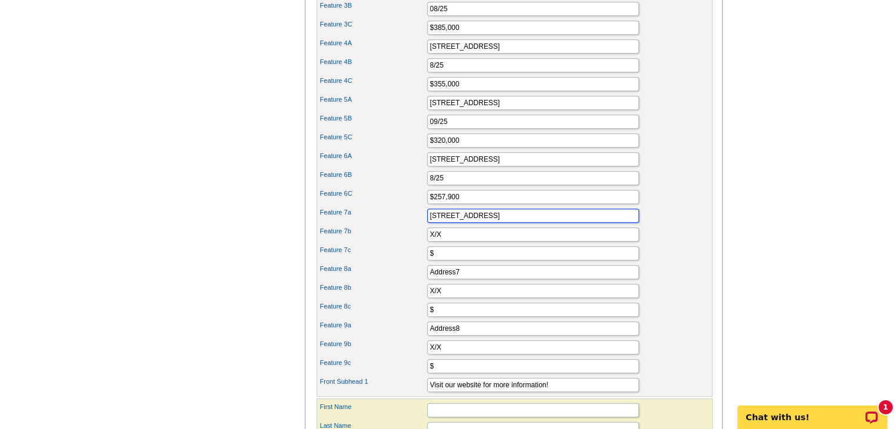
type input "2730 Ahoy Ct, Edgewood, MD 21040"
click at [457, 242] on input "X/X" at bounding box center [533, 235] width 212 height 14
type input "X"
type input "09/25"
click at [464, 261] on input "$" at bounding box center [533, 254] width 212 height 14
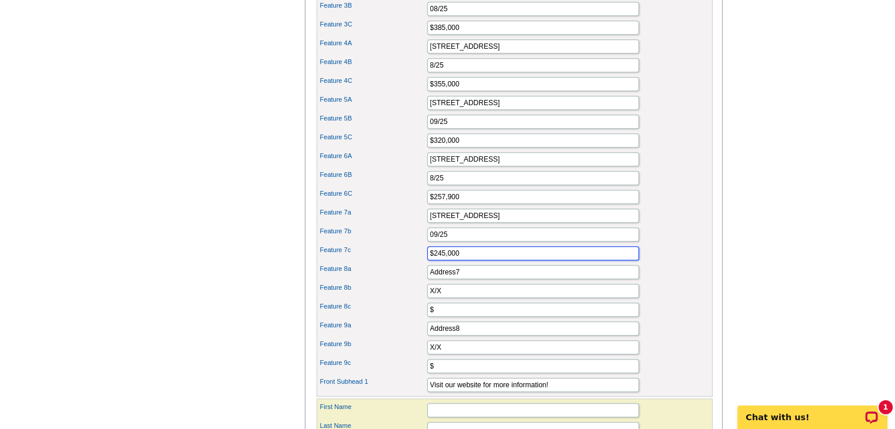
type input "$245,000"
drag, startPoint x: 467, startPoint y: 288, endPoint x: 428, endPoint y: 277, distance: 40.2
click at [428, 277] on div "Feature 8a Address7" at bounding box center [514, 272] width 391 height 19
paste input "1946 Eloise Ln, Edgewood, MD 21040"
type input "1946 Eloise Ln, Edgewood, MD 21040"
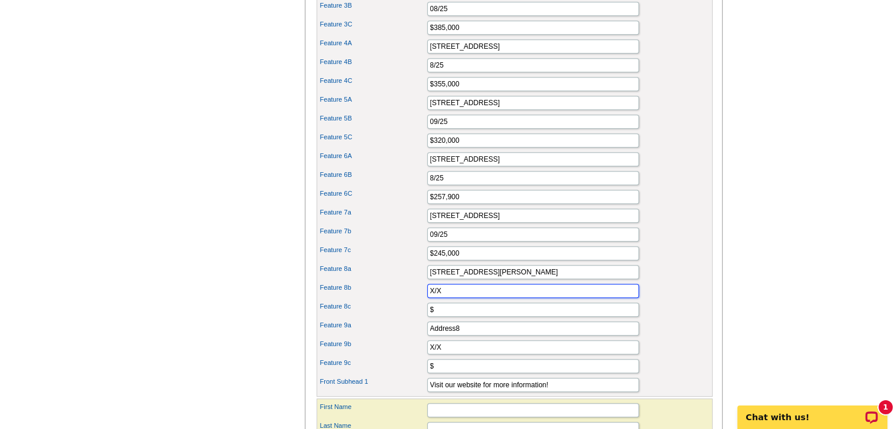
click at [483, 298] on input "X/X" at bounding box center [533, 291] width 212 height 14
type input "X"
type input "09/25"
click at [483, 317] on input "$" at bounding box center [533, 310] width 212 height 14
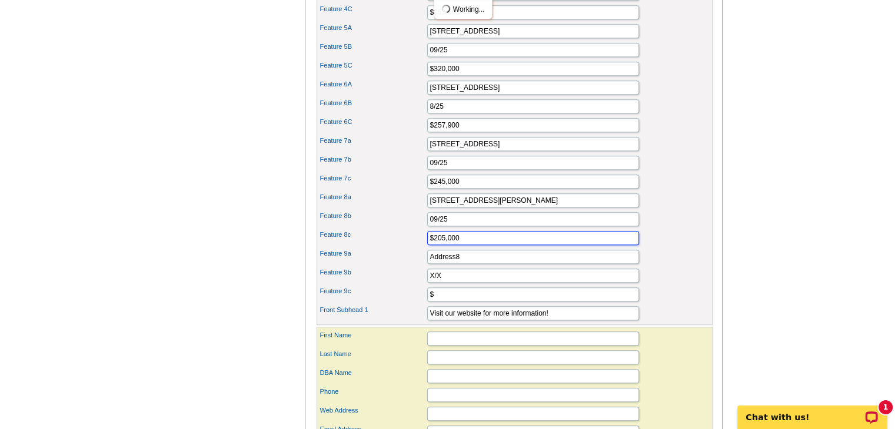
scroll to position [677, 0]
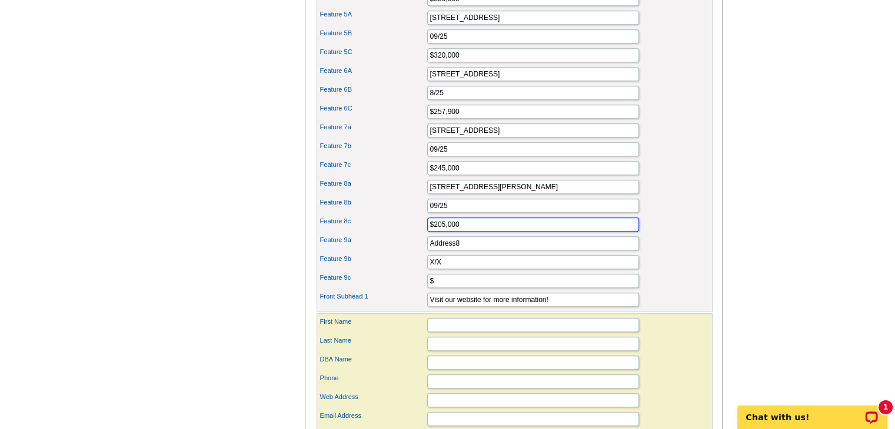
type input "$205,000"
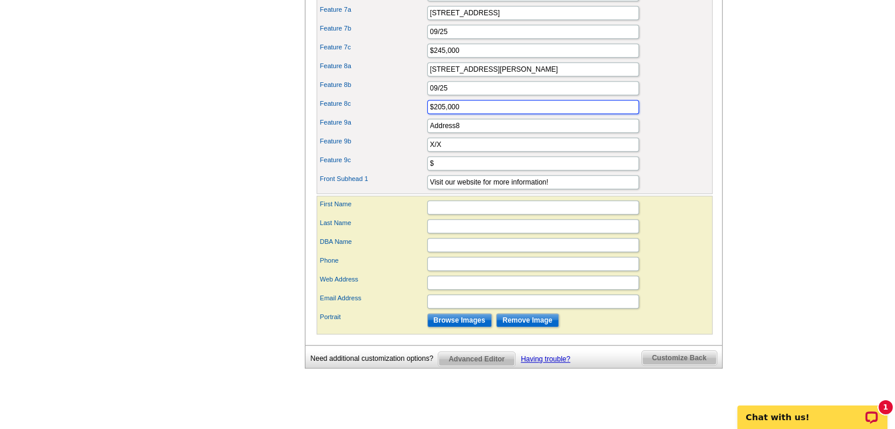
scroll to position [798, 0]
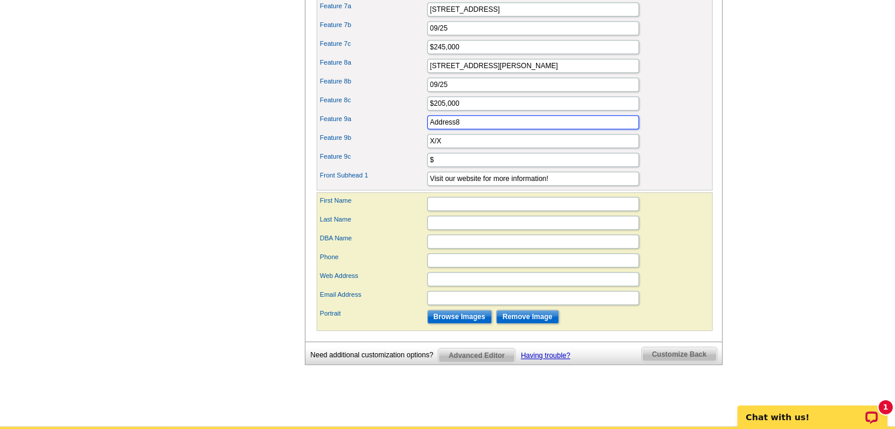
drag, startPoint x: 542, startPoint y: 135, endPoint x: 415, endPoint y: 136, distance: 126.5
click at [415, 132] on div "Feature 9a Address8" at bounding box center [514, 122] width 391 height 19
paste input "1311 Acorn Ridge Ct, Edgewood, MD 21040"
type input "1311 Acorn Ridge Ct, Edgewood, MD 21040"
click at [481, 148] on input "X/X" at bounding box center [533, 141] width 212 height 14
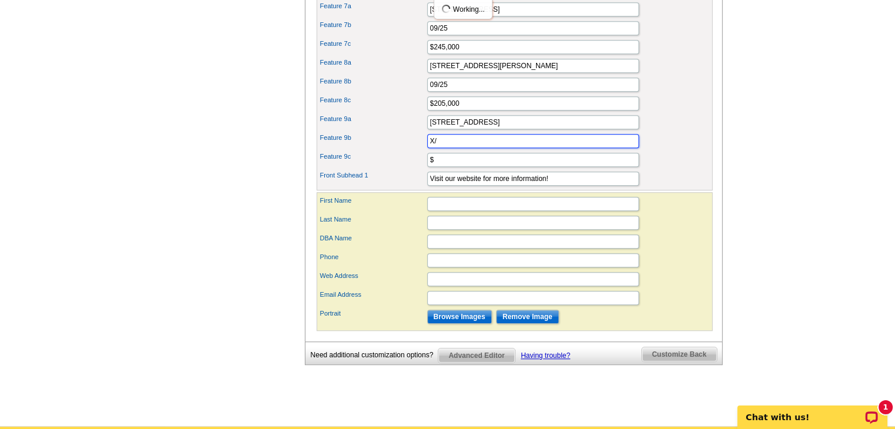
type input "X"
type input "08/25"
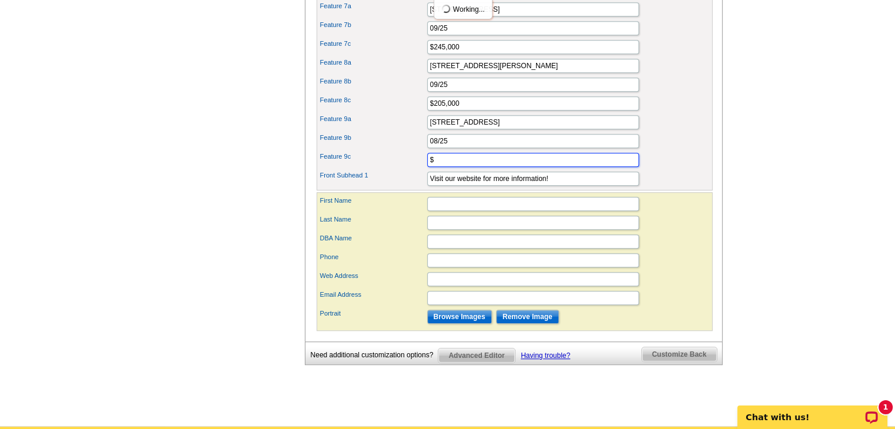
click at [472, 167] on input "$" at bounding box center [533, 160] width 212 height 14
type input "$235,000"
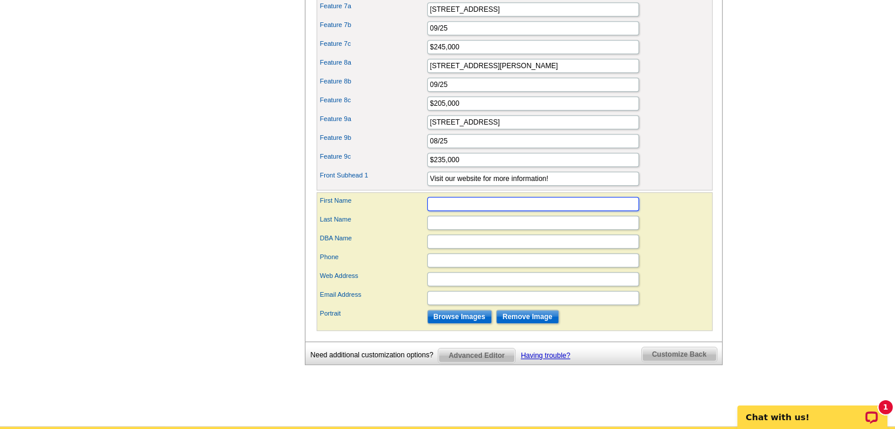
click at [461, 211] on input "First Name" at bounding box center [533, 204] width 212 height 14
type input "Arielle Faulkner"
type input "[PERSON_NAME]"
click at [480, 211] on input "Arielle Faulkner" at bounding box center [533, 204] width 212 height 14
type input "Arielle M."
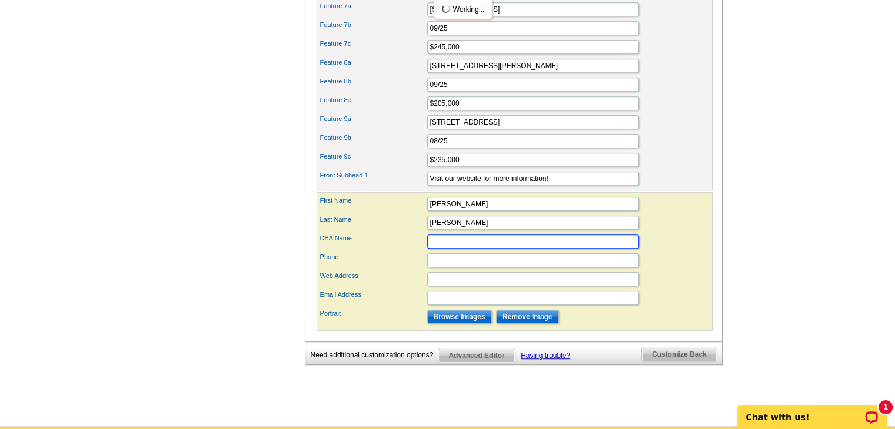
click at [469, 249] on input "DBA Name" at bounding box center [533, 242] width 212 height 14
type input "[PERSON_NAME] Gateway"
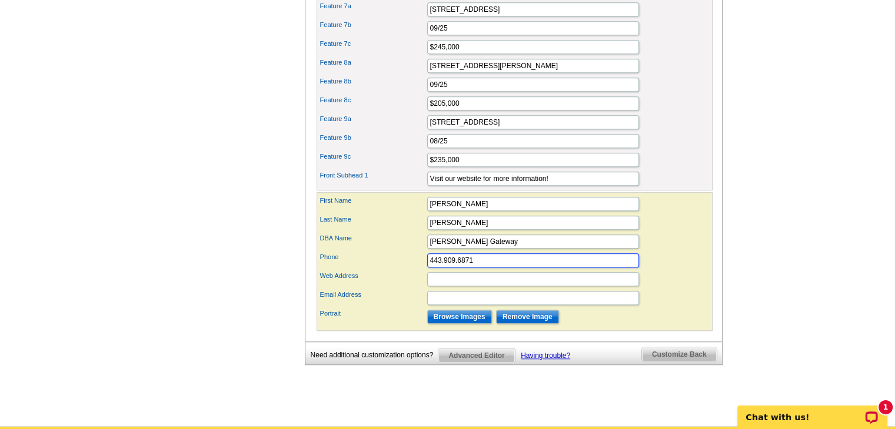
type input "443.909.6871"
click at [548, 287] on input "Web Address" at bounding box center [533, 279] width 212 height 14
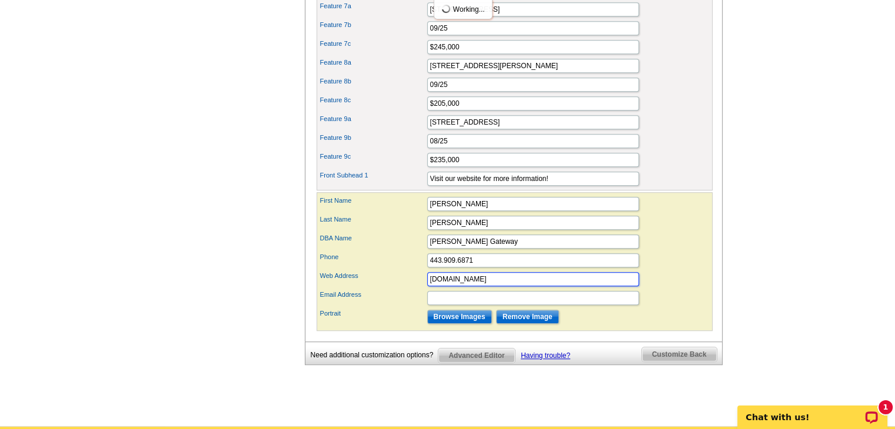
type input "afaulkner.kw.com"
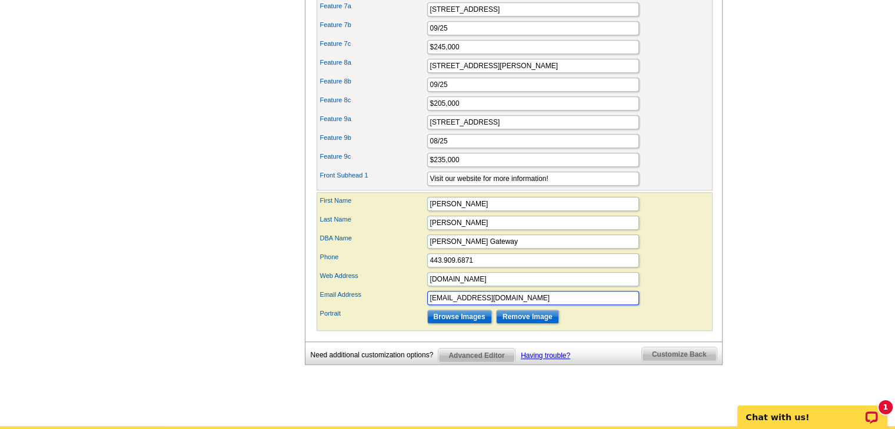
type input "[EMAIL_ADDRESS][DOMAIN_NAME]"
click at [470, 324] on input "Browse Images" at bounding box center [459, 317] width 65 height 14
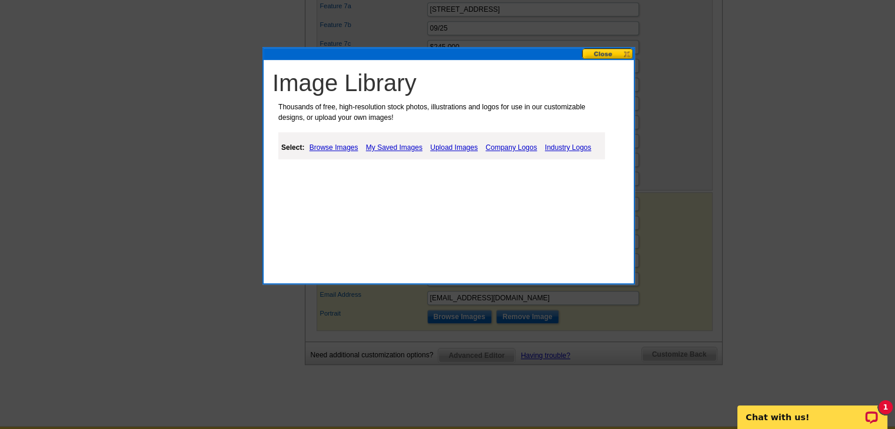
click at [348, 145] on link "Browse Images" at bounding box center [334, 148] width 55 height 14
click at [455, 149] on link "Upload Images" at bounding box center [454, 148] width 54 height 14
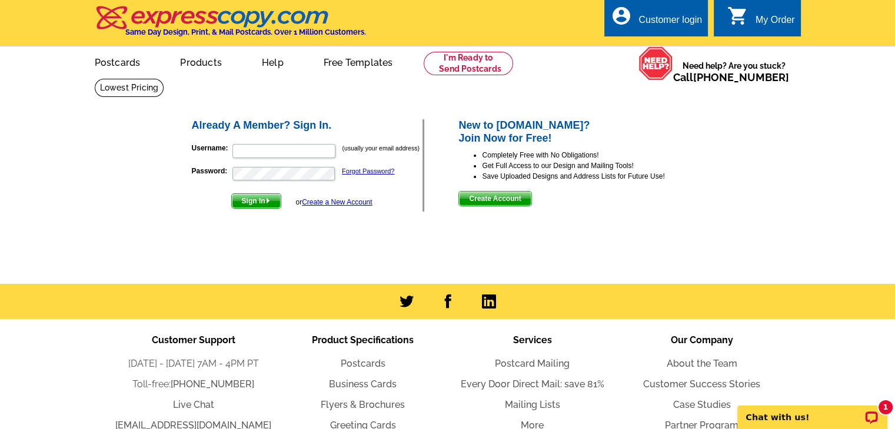
click at [489, 198] on span "Create Account" at bounding box center [495, 199] width 72 height 14
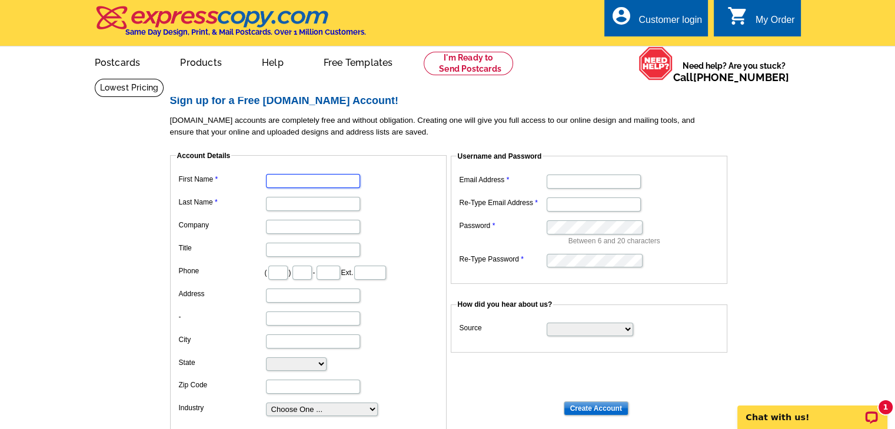
click at [298, 188] on input "First Name" at bounding box center [313, 181] width 94 height 14
type input "Arielle"
click at [318, 197] on dd at bounding box center [308, 203] width 265 height 18
click at [322, 205] on input "Last Name" at bounding box center [313, 204] width 94 height 14
type input "[PERSON_NAME]"
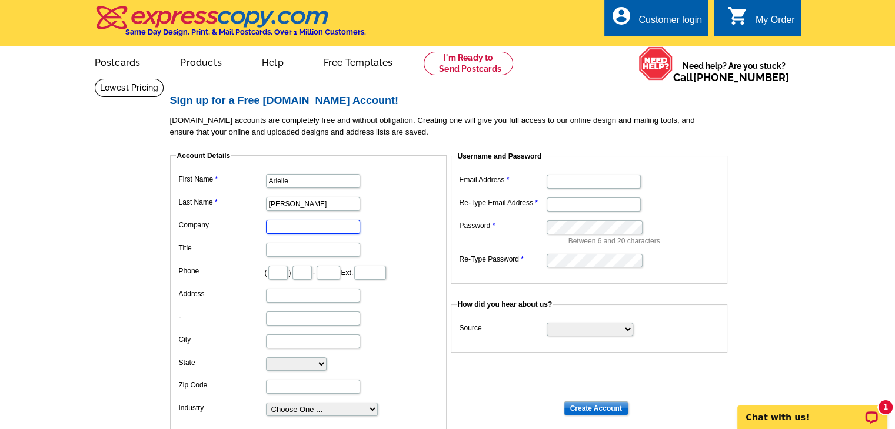
click at [308, 222] on input "Company" at bounding box center [313, 227] width 94 height 14
type input "[PERSON_NAME] Gateway"
type input "REALTOR"
type input "443"
type input "909"
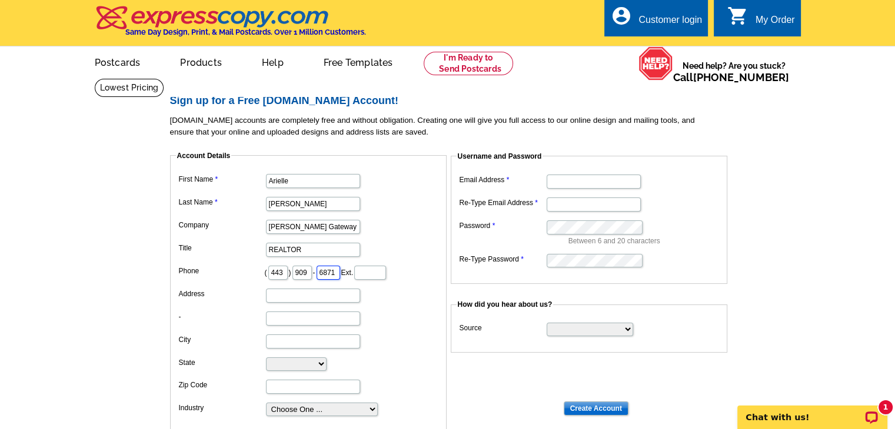
type input "6871"
type input "5"
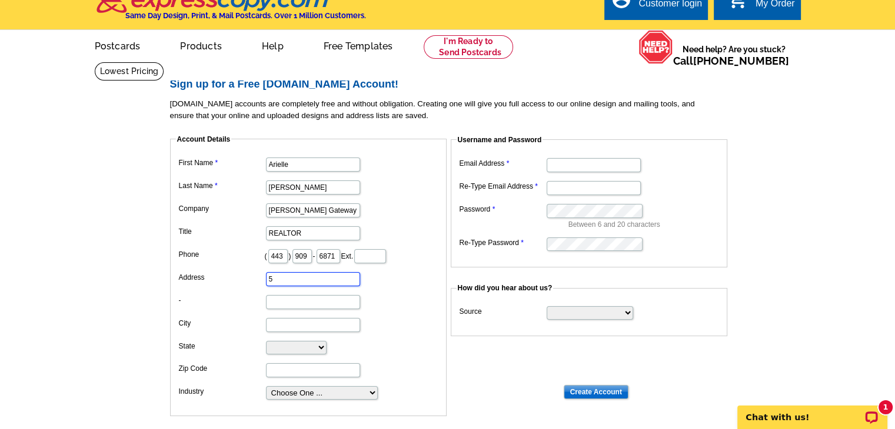
scroll to position [16, 0]
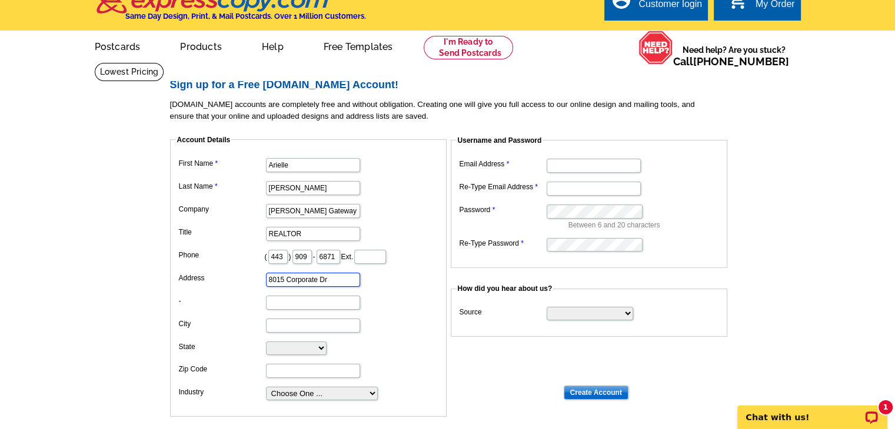
type input "8015 Corporate Dr"
type input "Suite C"
type input "[GEOGRAPHIC_DATA]"
click at [313, 342] on select "[US_STATE] [US_STATE] [US_STATE] [US_STATE] [US_STATE] [US_STATE] [US_STATE] [U…" at bounding box center [296, 349] width 61 height 14
select select "MD"
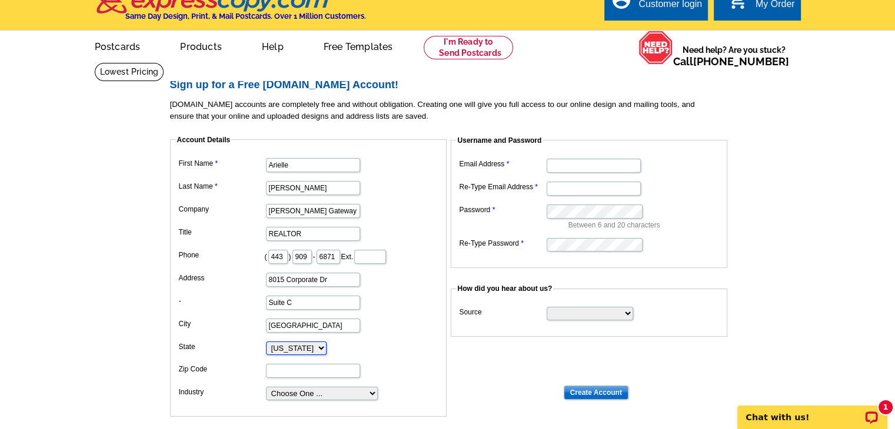
click at [266, 342] on select "[US_STATE] [US_STATE] [US_STATE] [US_STATE] [US_STATE] [US_STATE] [US_STATE] [U…" at bounding box center [296, 349] width 61 height 14
click at [287, 364] on input "Zip Code" at bounding box center [313, 371] width 94 height 14
type input "21236"
click at [374, 395] on select "Choose One ... Residential Real Estate Accounting Agriculture Architecture Arts…" at bounding box center [322, 394] width 112 height 14
select select "2"
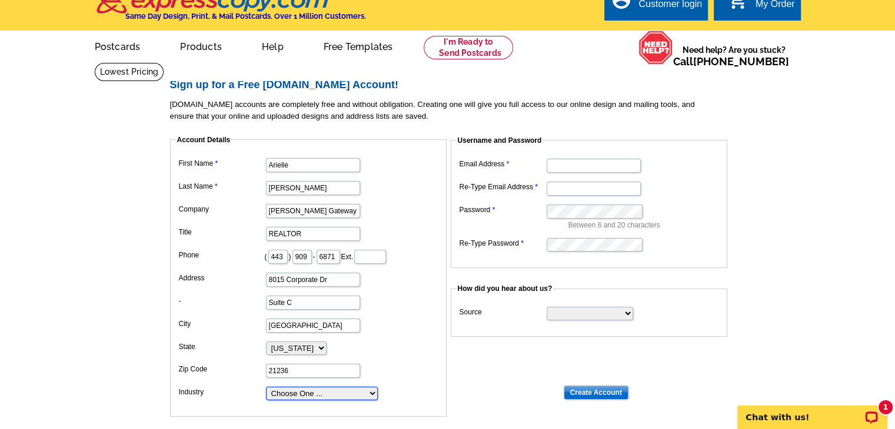
click at [266, 387] on select "Choose One ... Residential Real Estate Accounting Agriculture Architecture Arts…" at bounding box center [322, 394] width 112 height 14
click at [412, 363] on dd "21236" at bounding box center [308, 370] width 265 height 18
click at [602, 168] on input "Email Address" at bounding box center [594, 166] width 94 height 14
type input "[EMAIL_ADDRESS][DOMAIN_NAME]"
click at [581, 190] on input "Re-Type Email Address" at bounding box center [594, 189] width 94 height 14
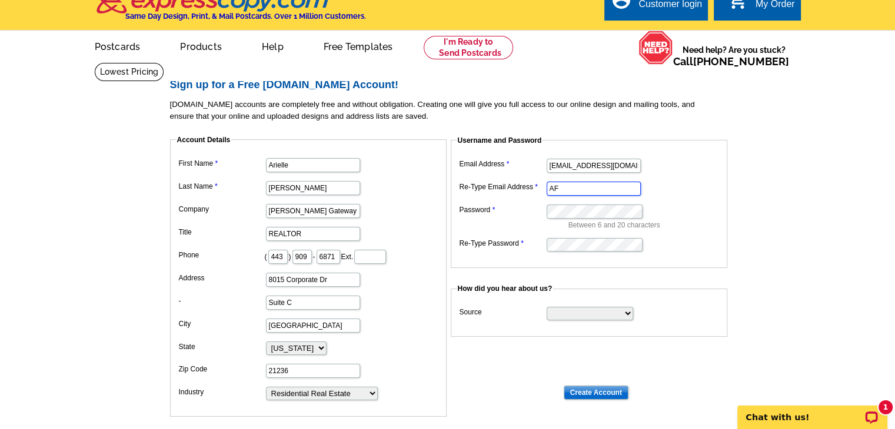
type input "A"
type input "[EMAIL_ADDRESS][DOMAIN_NAME]"
click at [600, 318] on select "Search Engine Television Ad Direct Mail Postcard Email Referred by a friend Oth…" at bounding box center [590, 314] width 86 height 14
click at [724, 362] on dt at bounding box center [452, 362] width 565 height 11
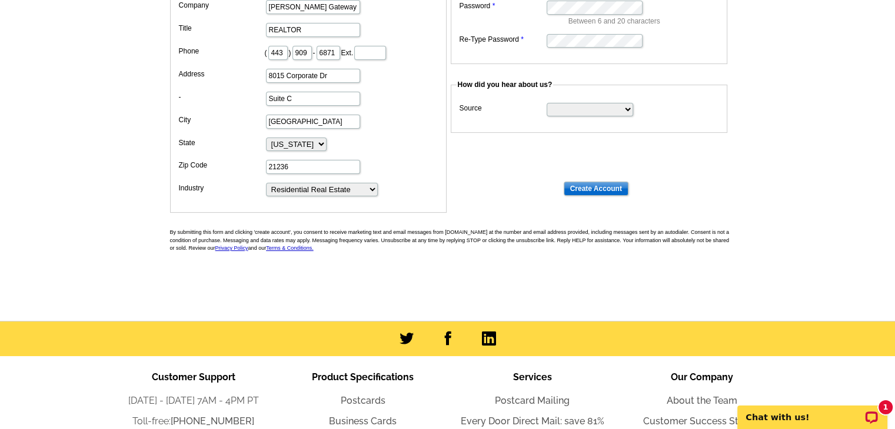
scroll to position [221, 0]
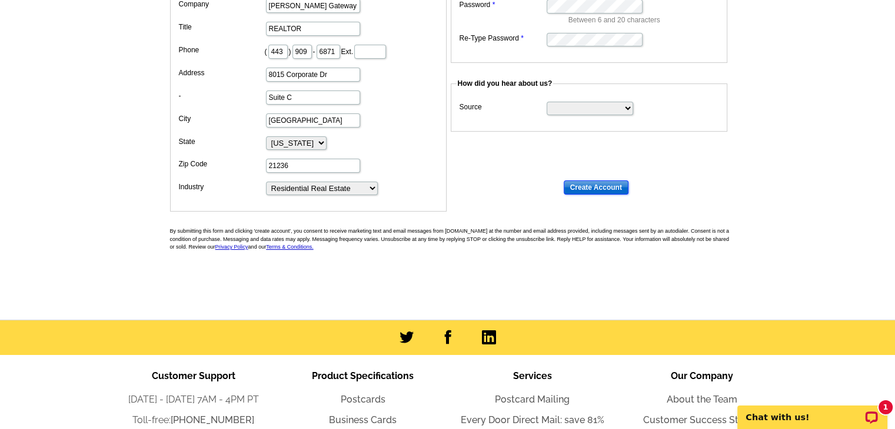
click at [610, 192] on input "Create Account" at bounding box center [596, 188] width 65 height 14
